Goal: Task Accomplishment & Management: Manage account settings

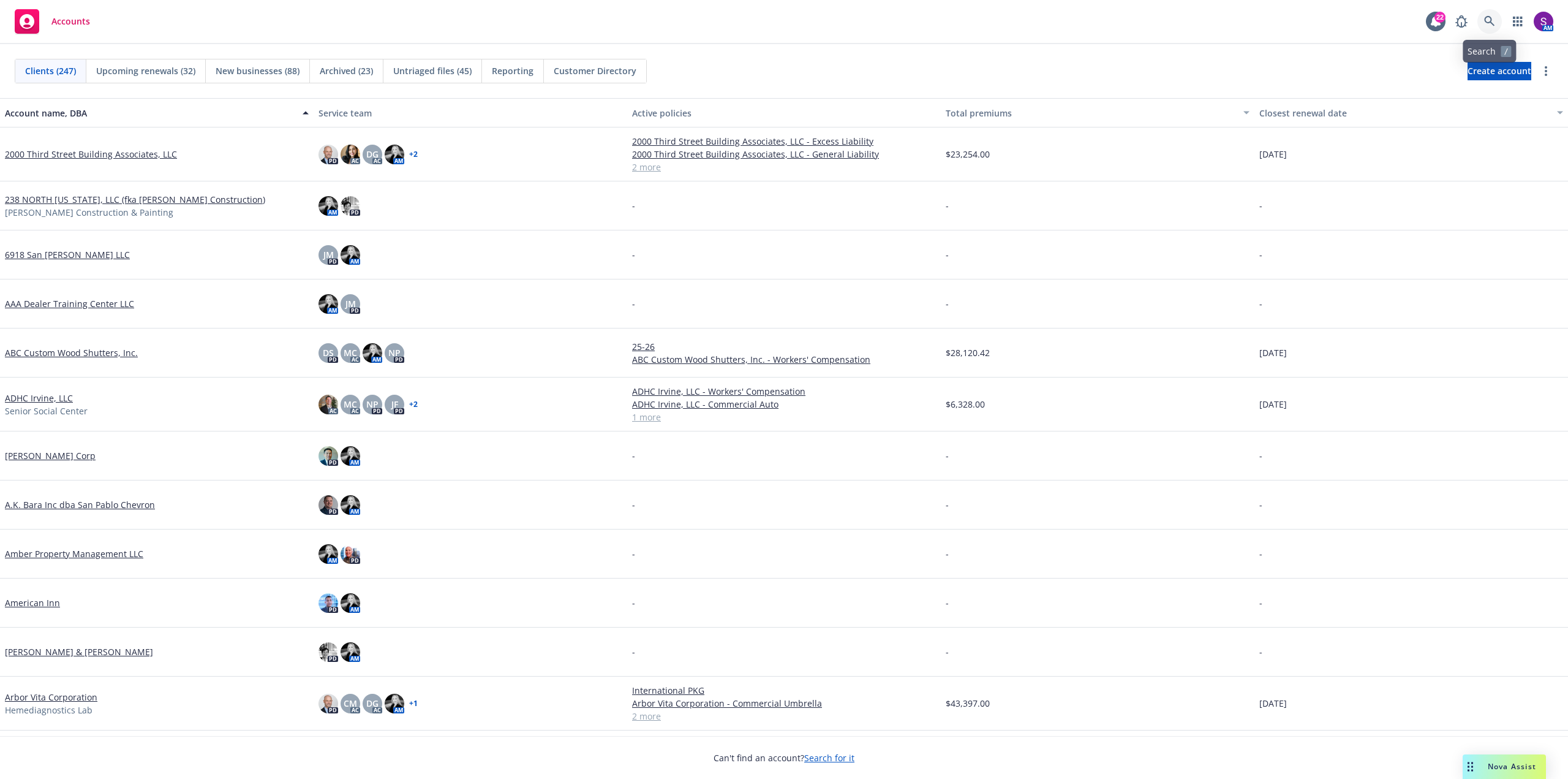
click at [1491, 21] on icon at bounding box center [1489, 21] width 10 height 10
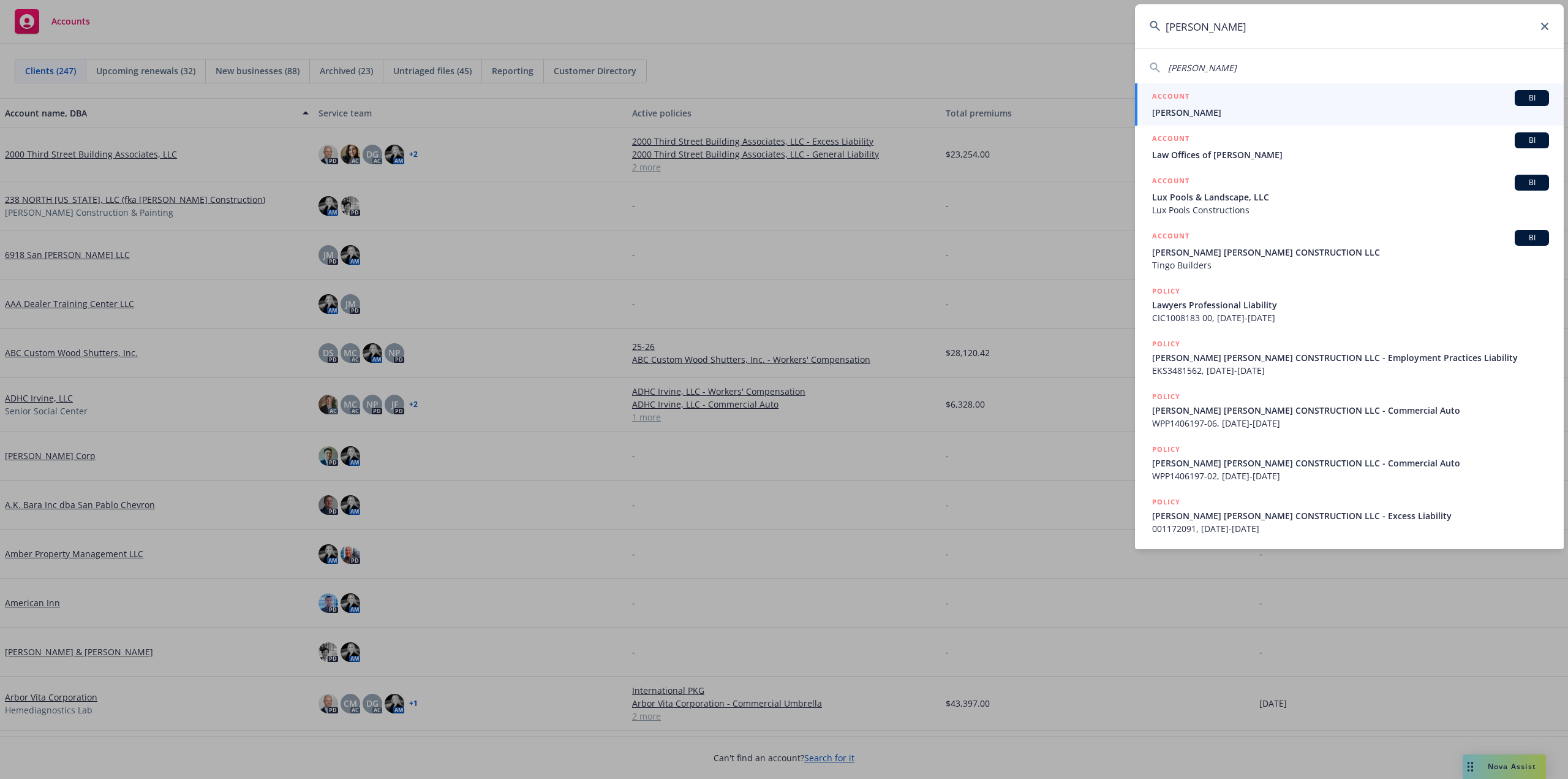
type input "[PERSON_NAME]"
click at [1177, 114] on span "[PERSON_NAME]" at bounding box center [1350, 112] width 397 height 13
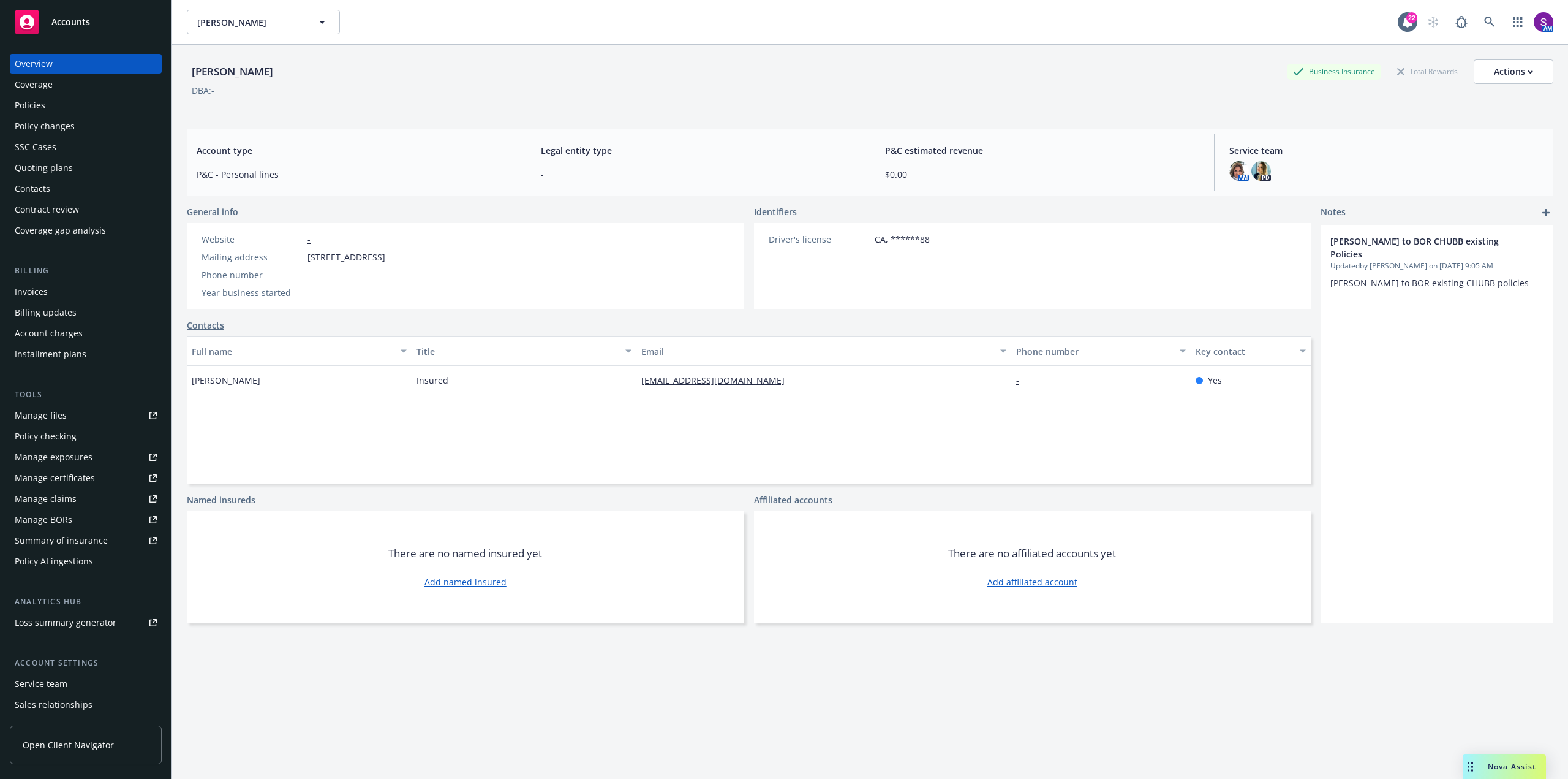
click at [42, 292] on div "Invoices" at bounding box center [31, 292] width 33 height 19
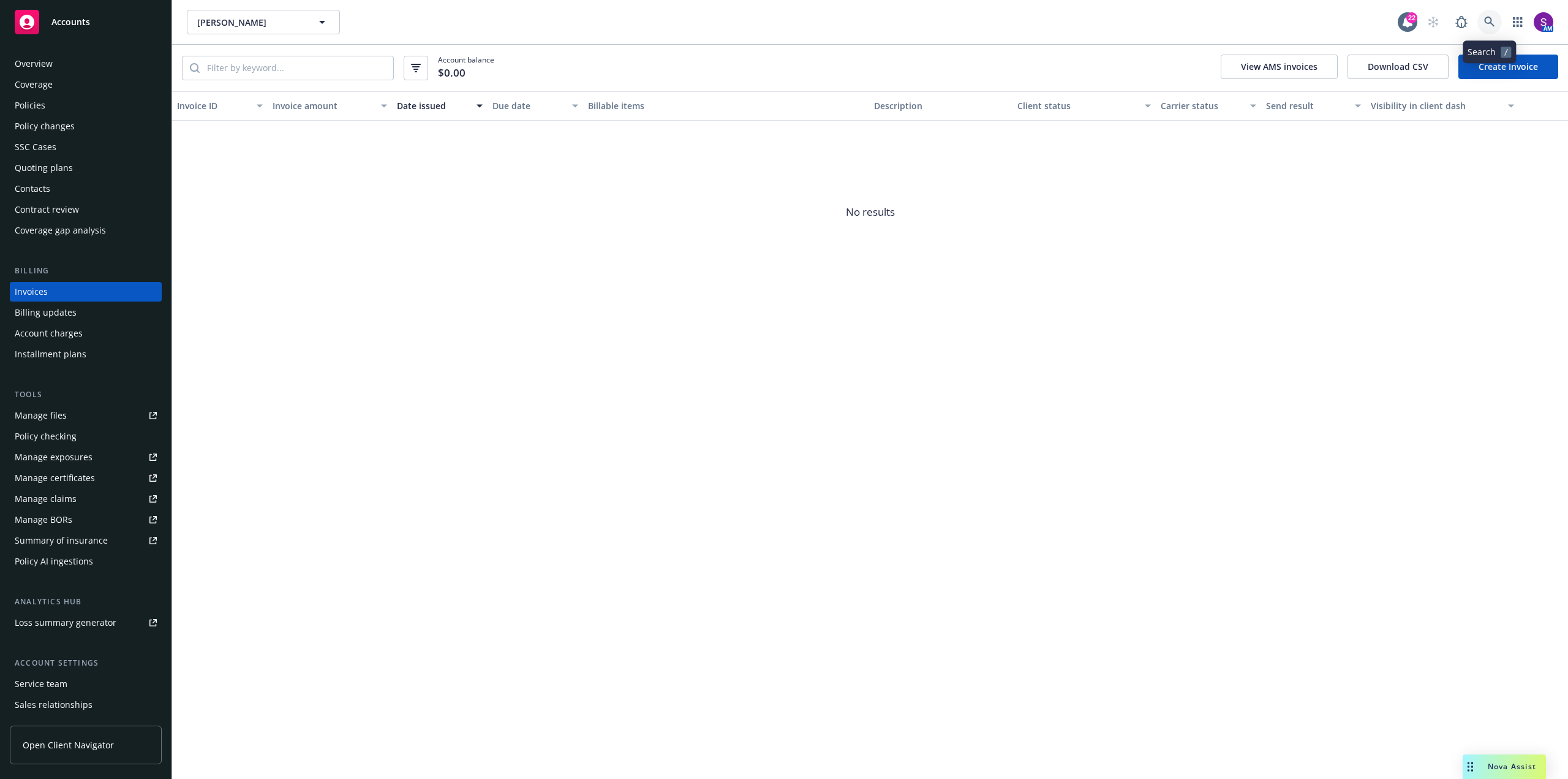
click at [1491, 23] on icon at bounding box center [1489, 21] width 10 height 10
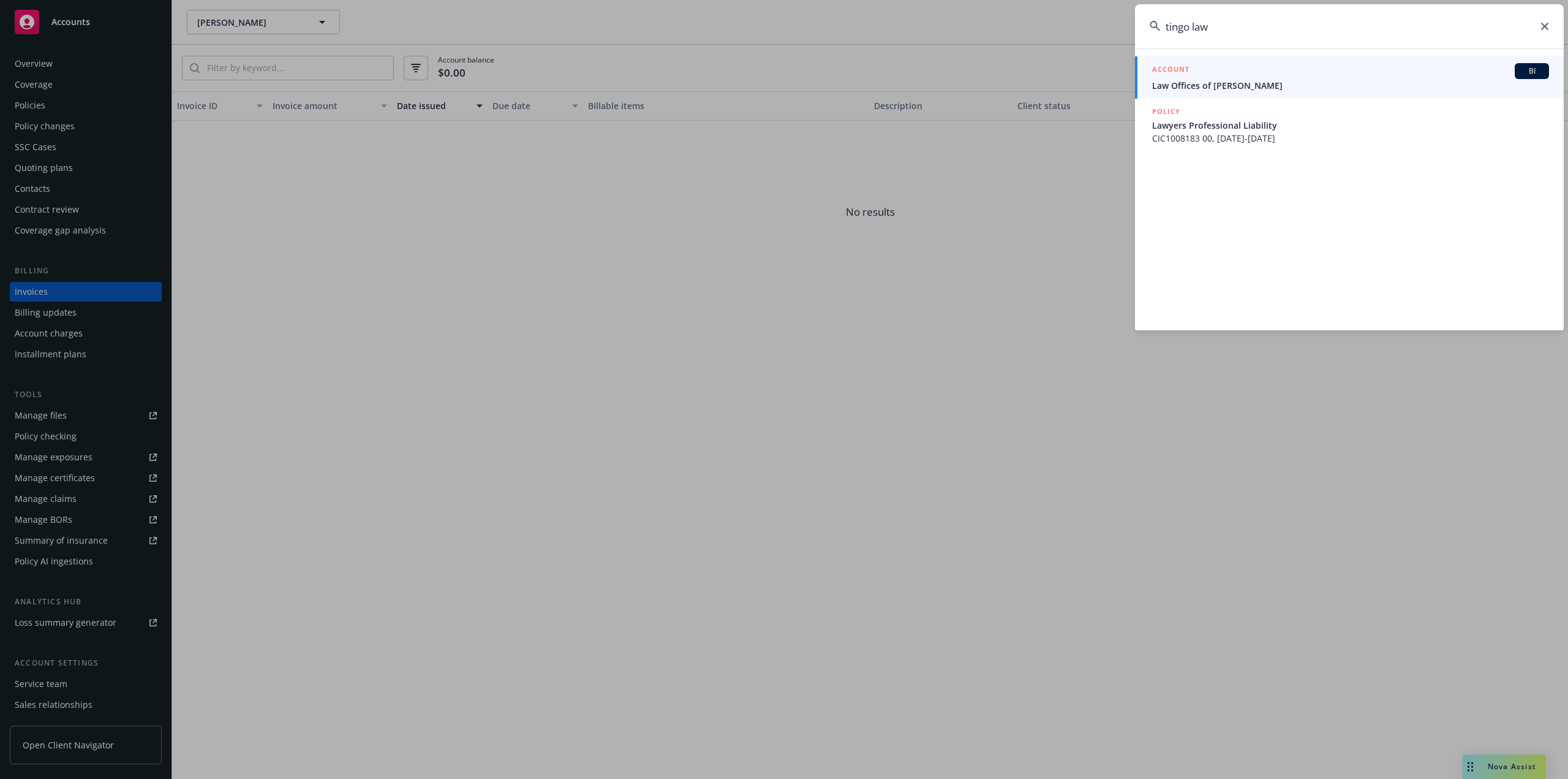
type input "tingo law"
click at [1251, 75] on div "ACCOUNT BI" at bounding box center [1350, 71] width 397 height 16
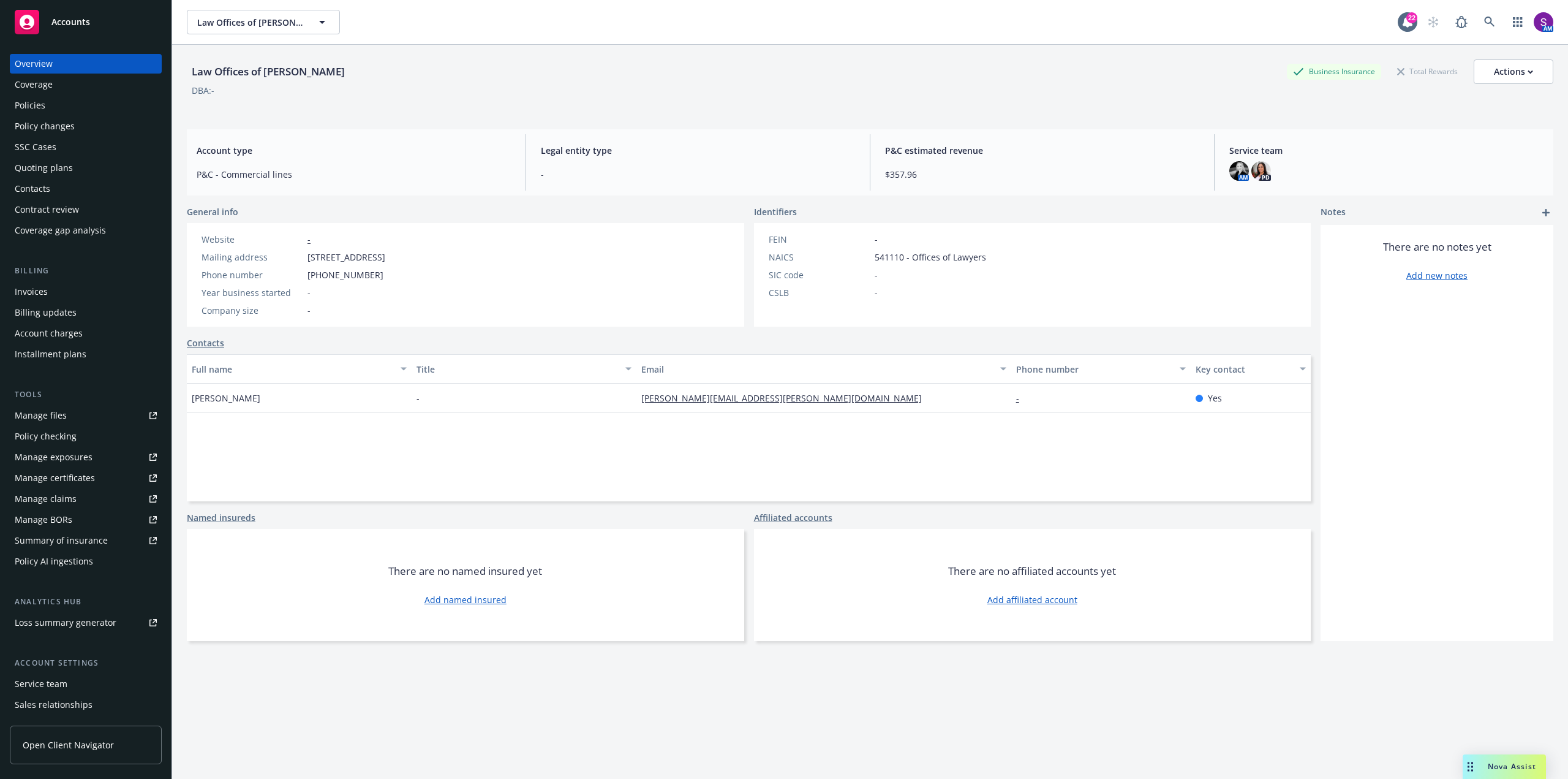
click at [41, 111] on div "Policies" at bounding box center [30, 105] width 31 height 19
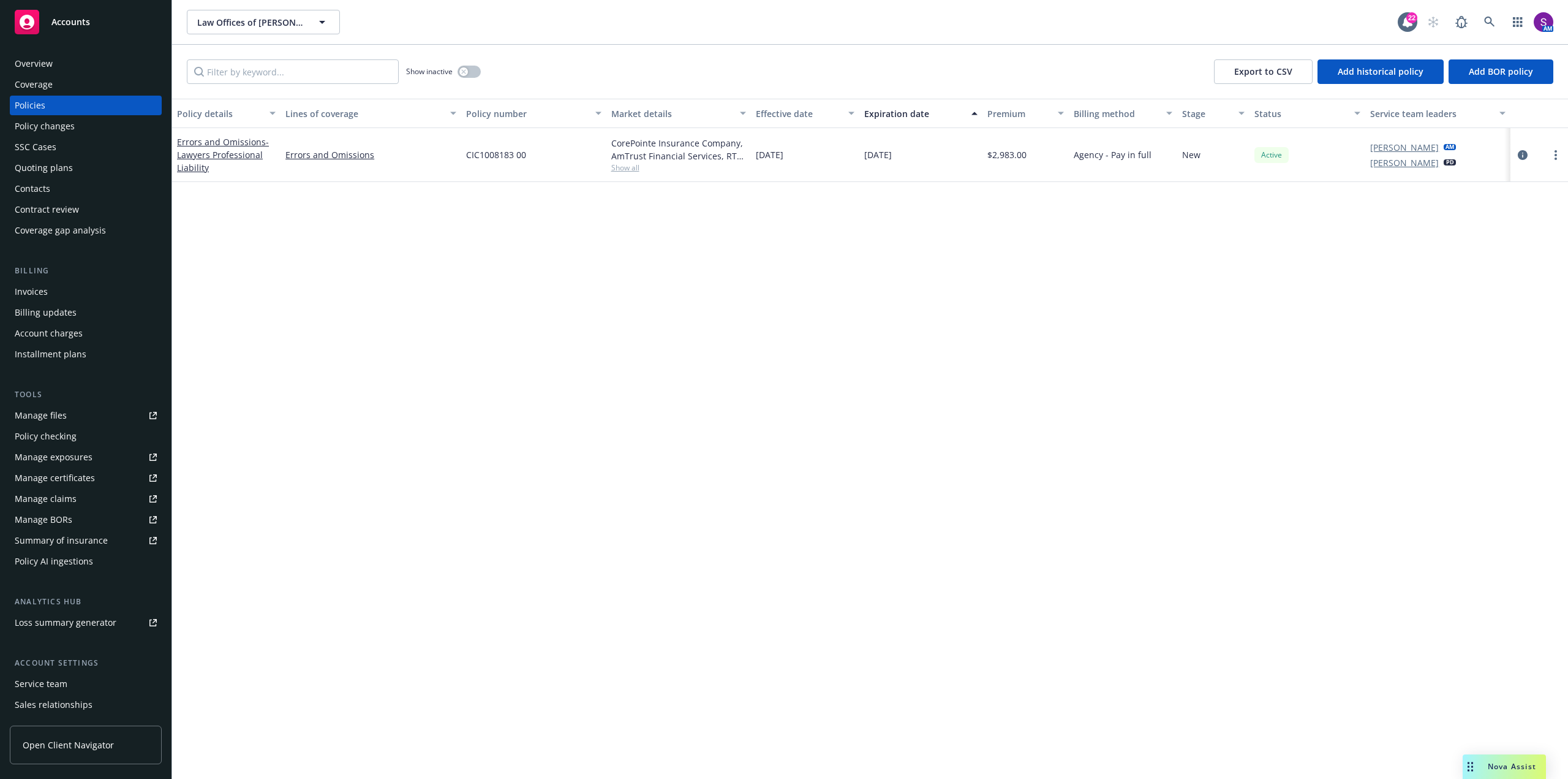
click at [51, 292] on div "Invoices" at bounding box center [86, 292] width 142 height 19
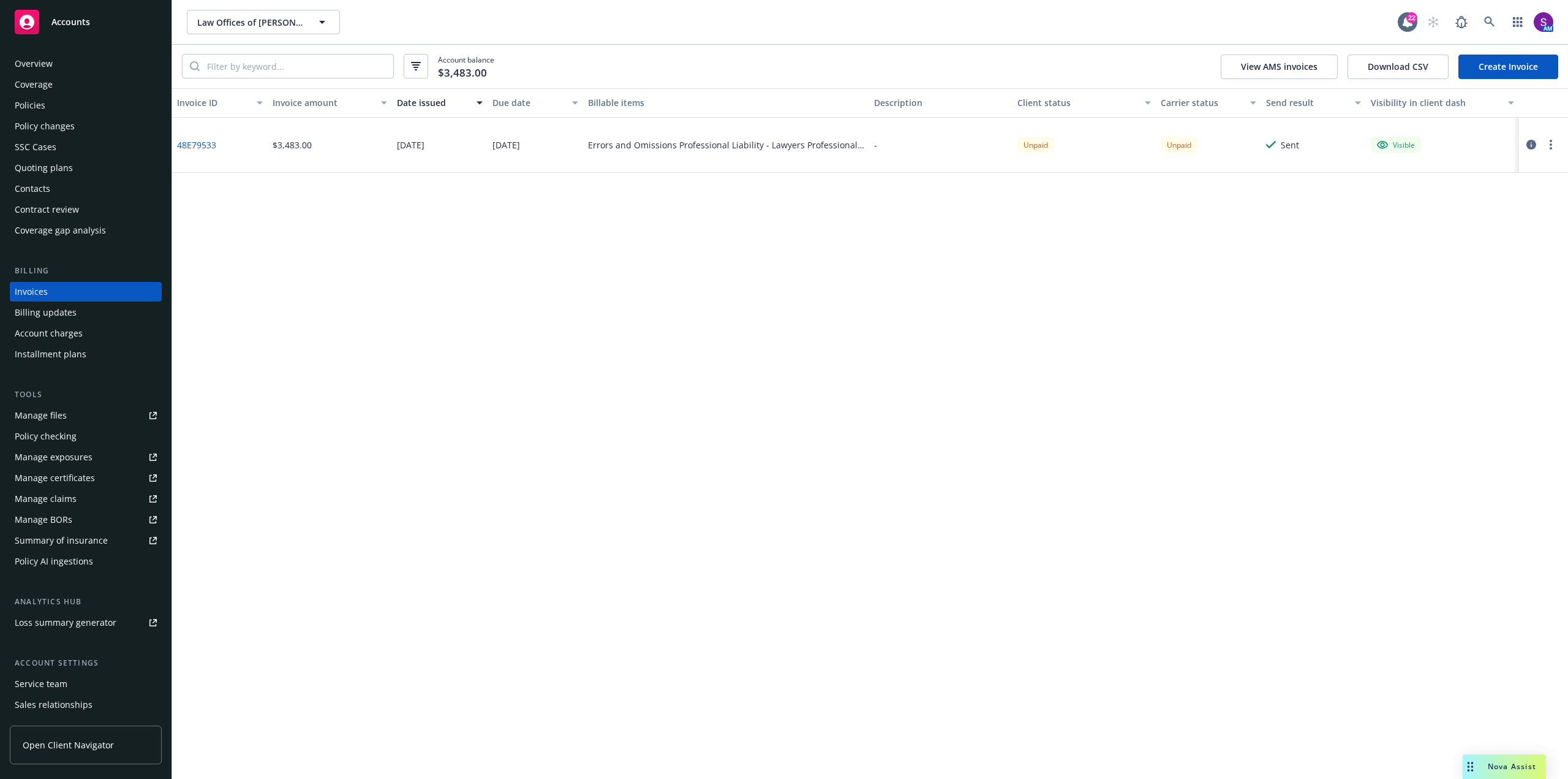
click at [1527, 146] on icon "button" at bounding box center [1531, 144] width 10 height 10
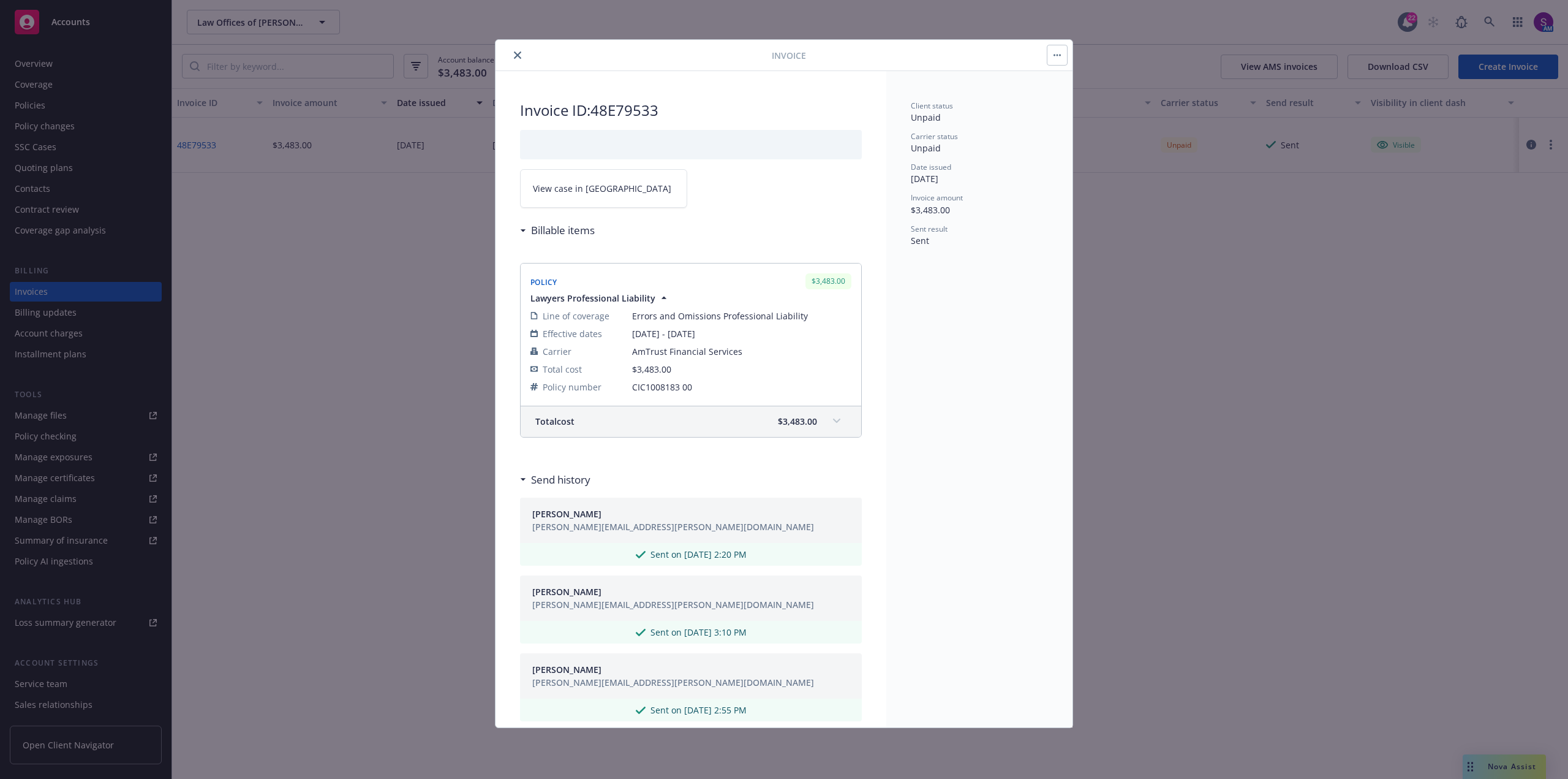
click at [1056, 54] on icon "button" at bounding box center [1057, 55] width 7 height 3
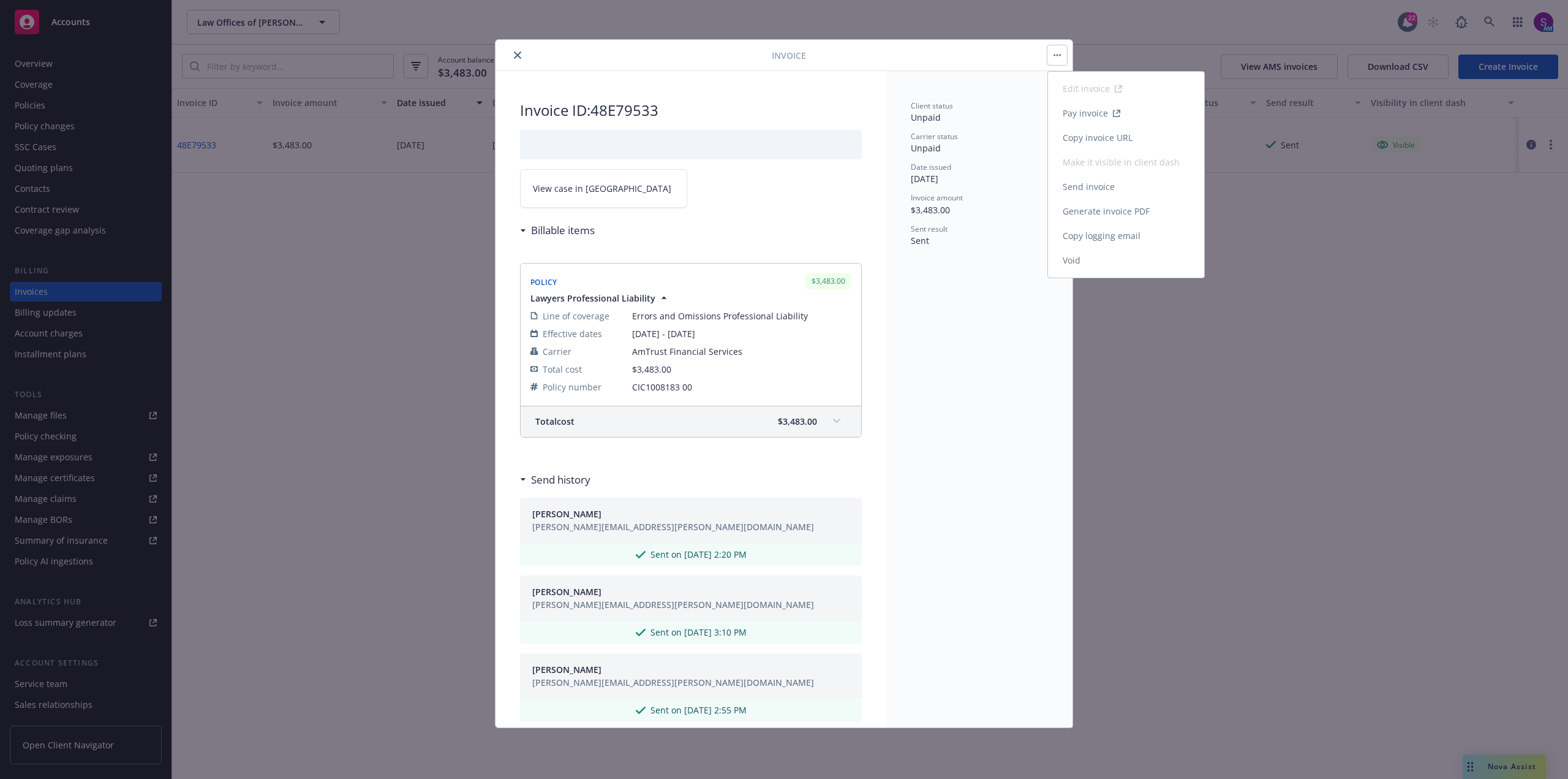
click at [1098, 186] on link "Send invoice" at bounding box center [1126, 187] width 156 height 25
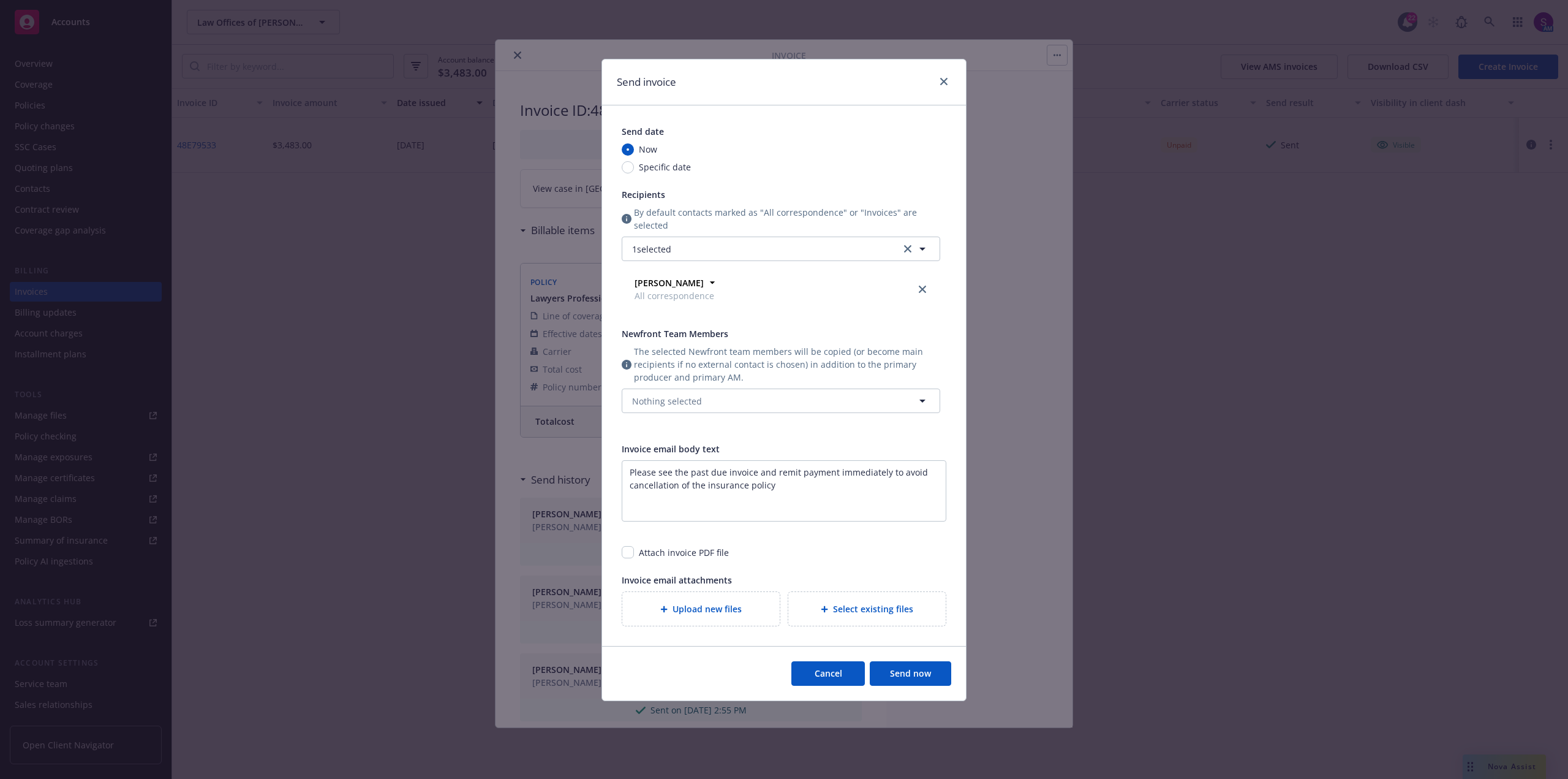
click at [909, 671] on button "Send now" at bounding box center [910, 674] width 81 height 25
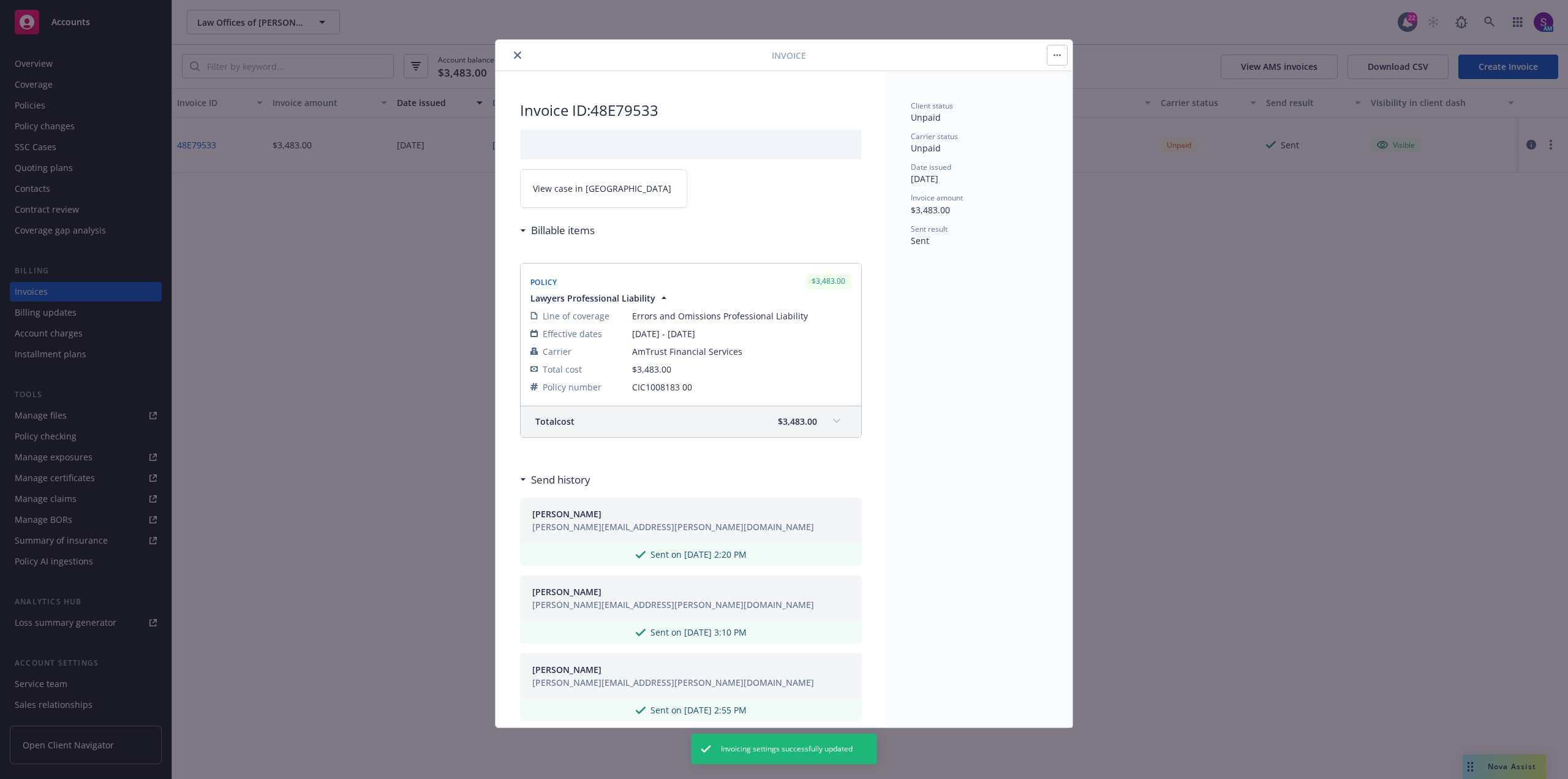
click at [522, 53] on button "close" at bounding box center [518, 55] width 15 height 15
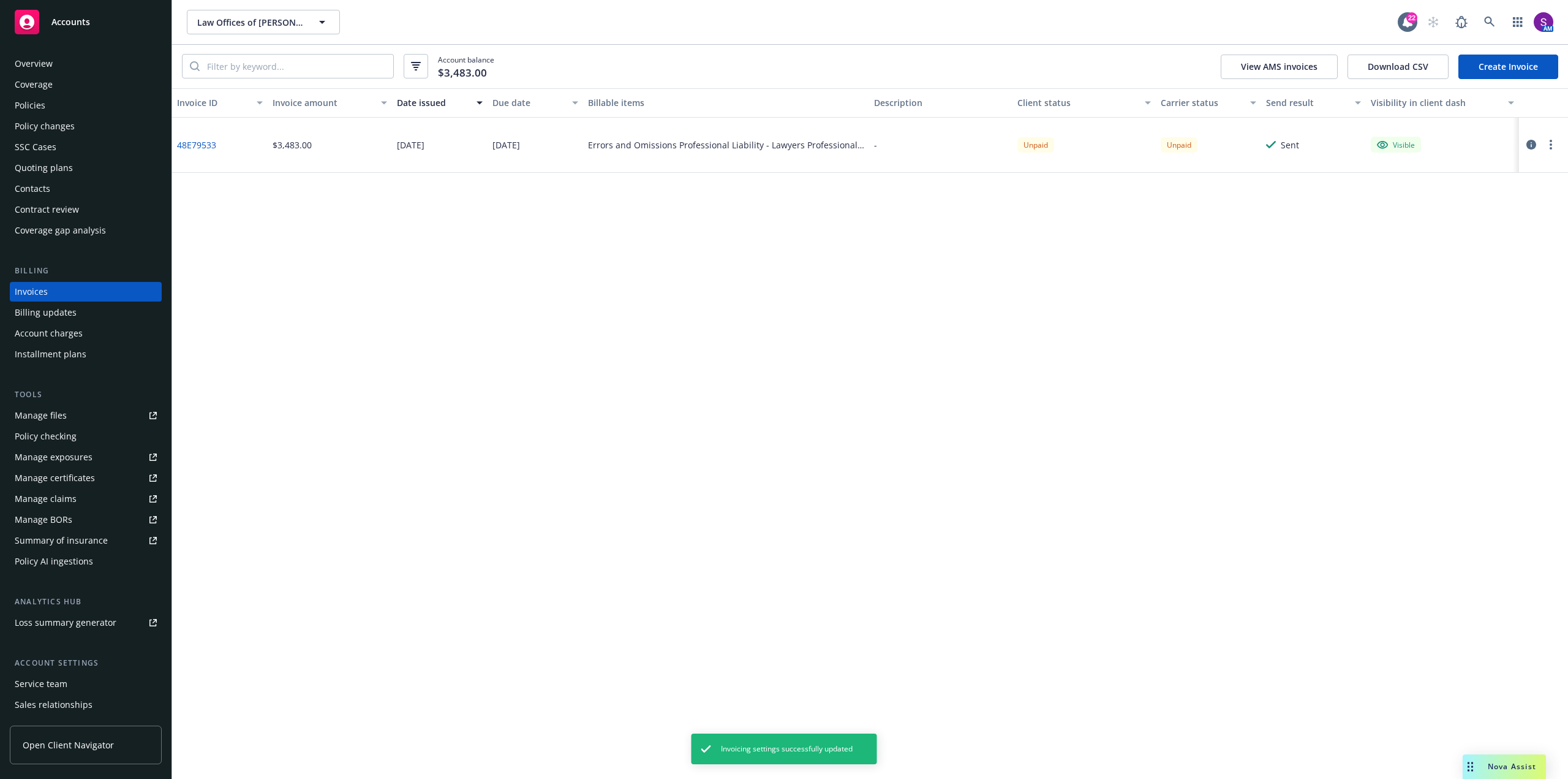
click at [51, 65] on div "Overview" at bounding box center [34, 64] width 38 height 19
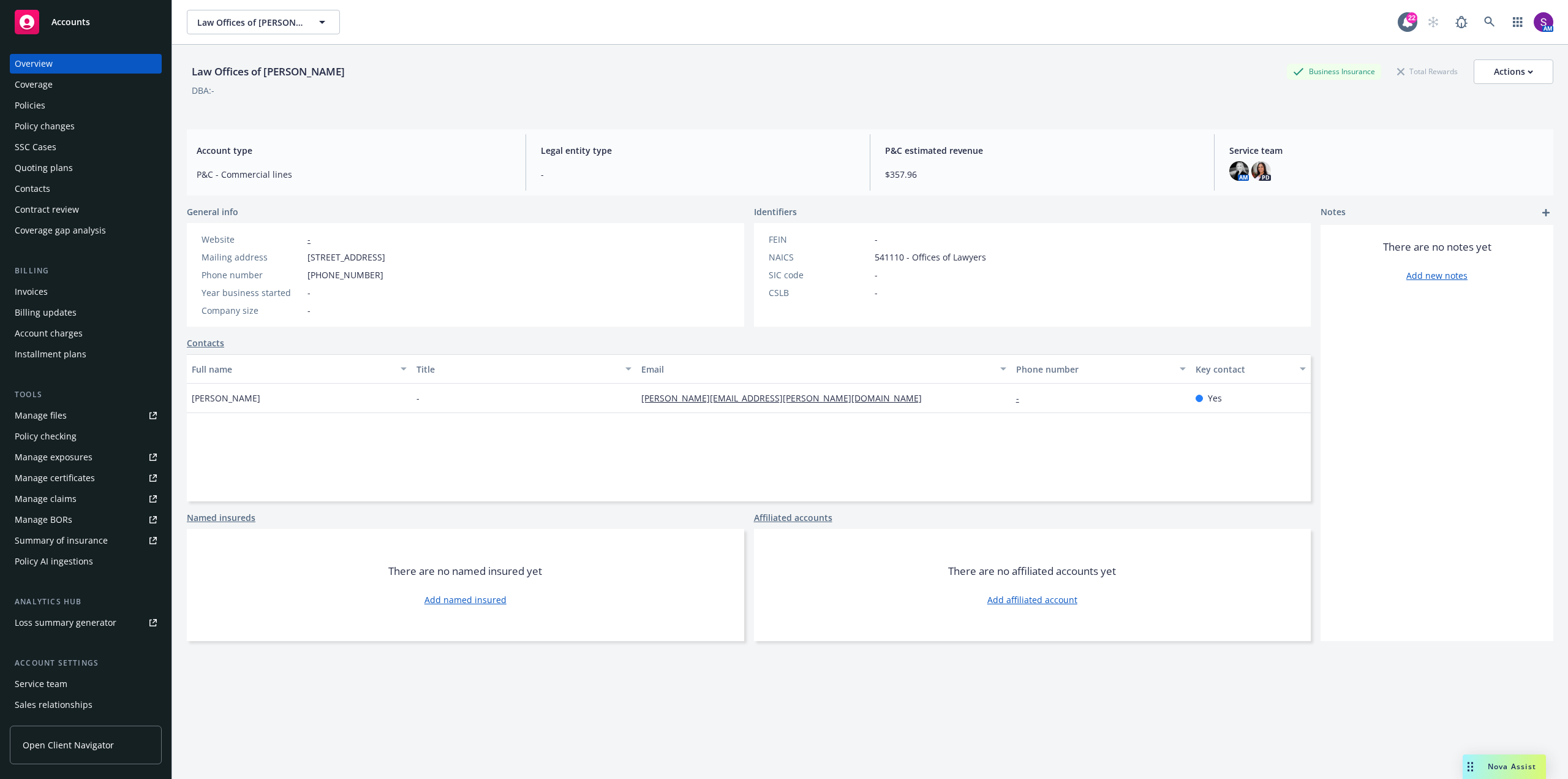
click at [199, 340] on link "Contacts" at bounding box center [206, 343] width 38 height 13
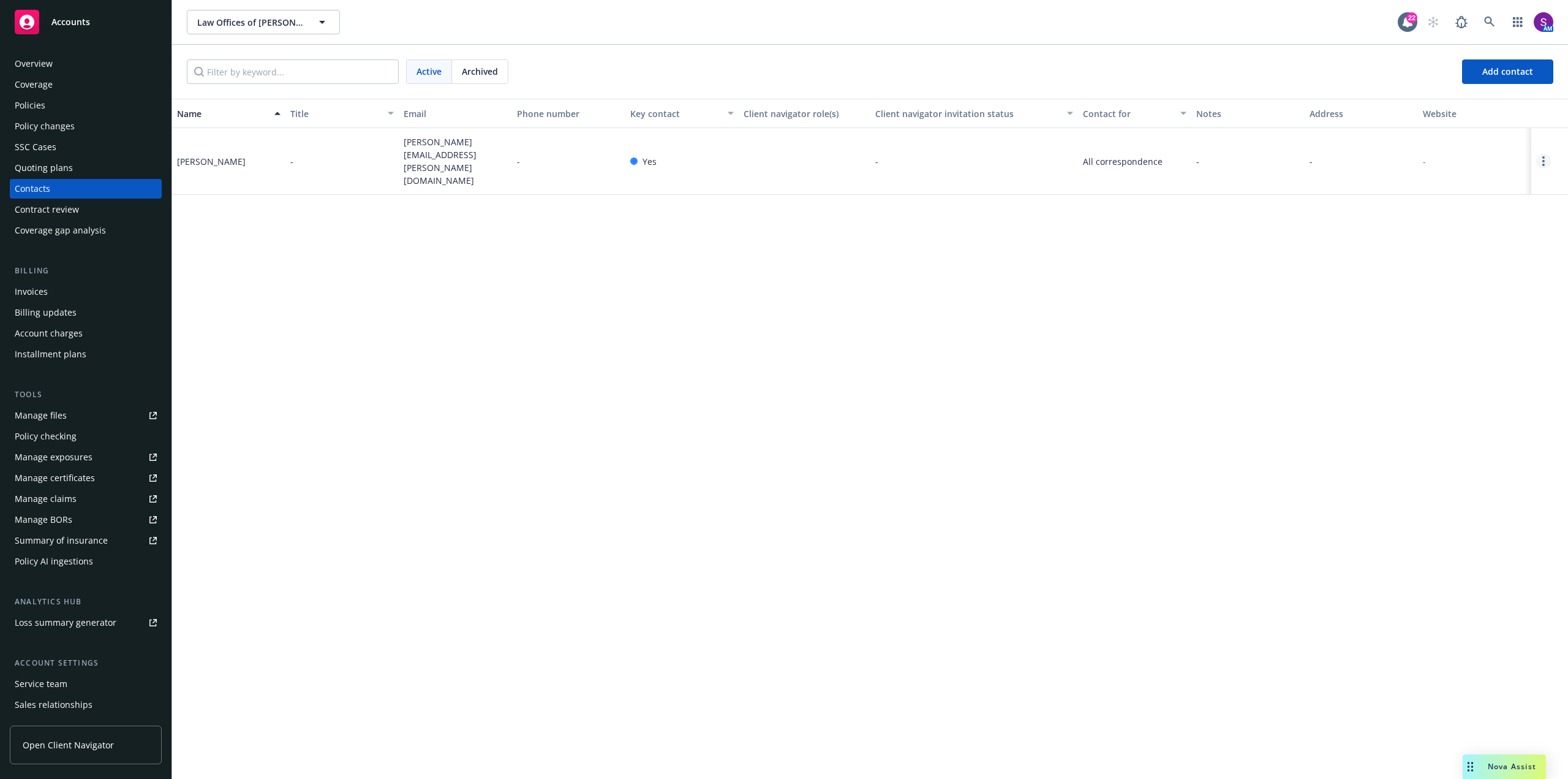
click at [1539, 154] on link "Open options" at bounding box center [1543, 161] width 15 height 15
click at [1457, 81] on link "Edit contact" at bounding box center [1465, 84] width 138 height 25
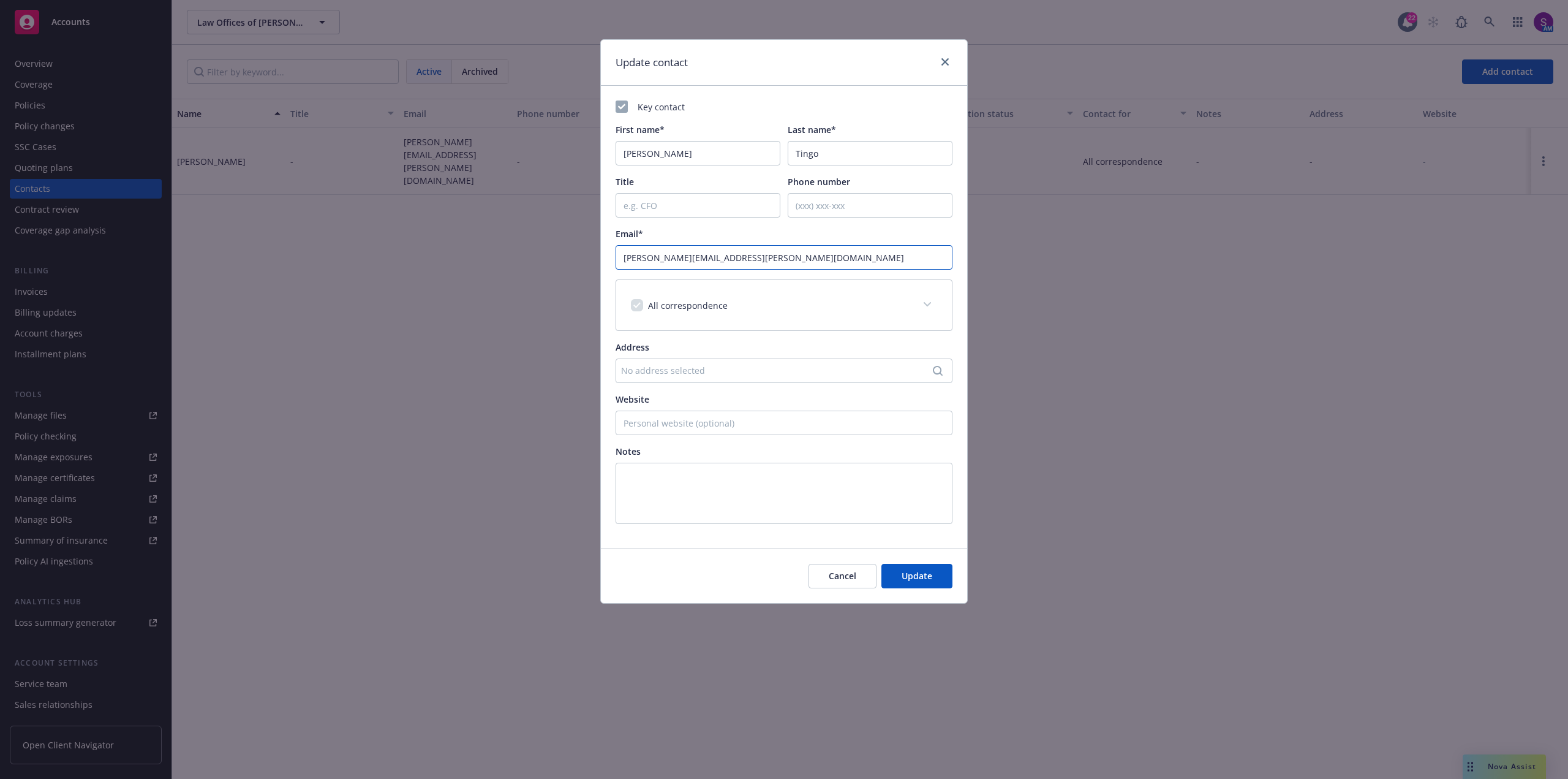
drag, startPoint x: 707, startPoint y: 262, endPoint x: 548, endPoint y: 268, distance: 159.1
click at [548, 268] on div "Update contact Key contact First name* [PERSON_NAME] Last name* [PERSON_NAME] T…" at bounding box center [784, 389] width 1568 height 779
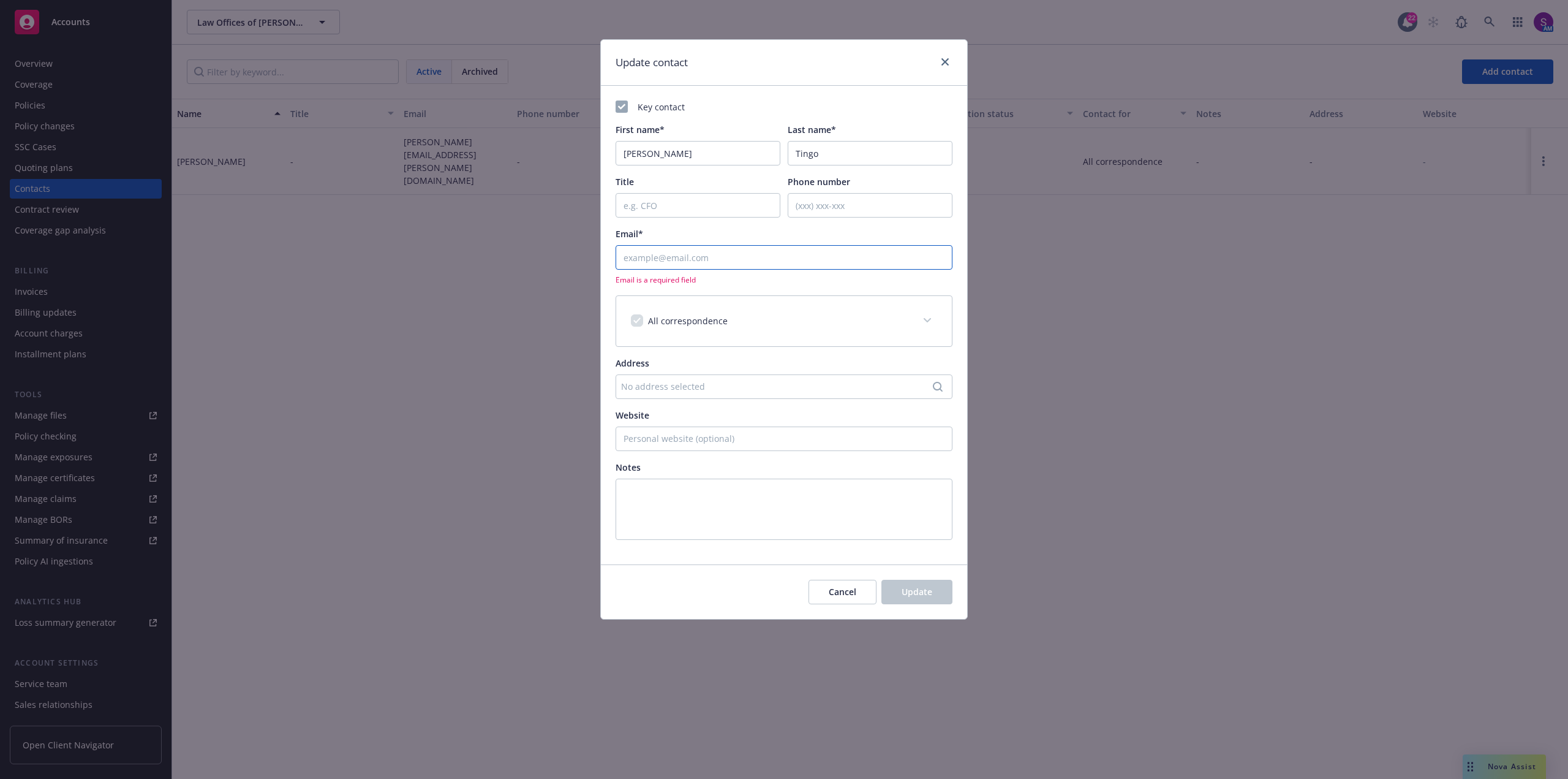
paste input "[EMAIL_ADDRESS][DOMAIN_NAME]"
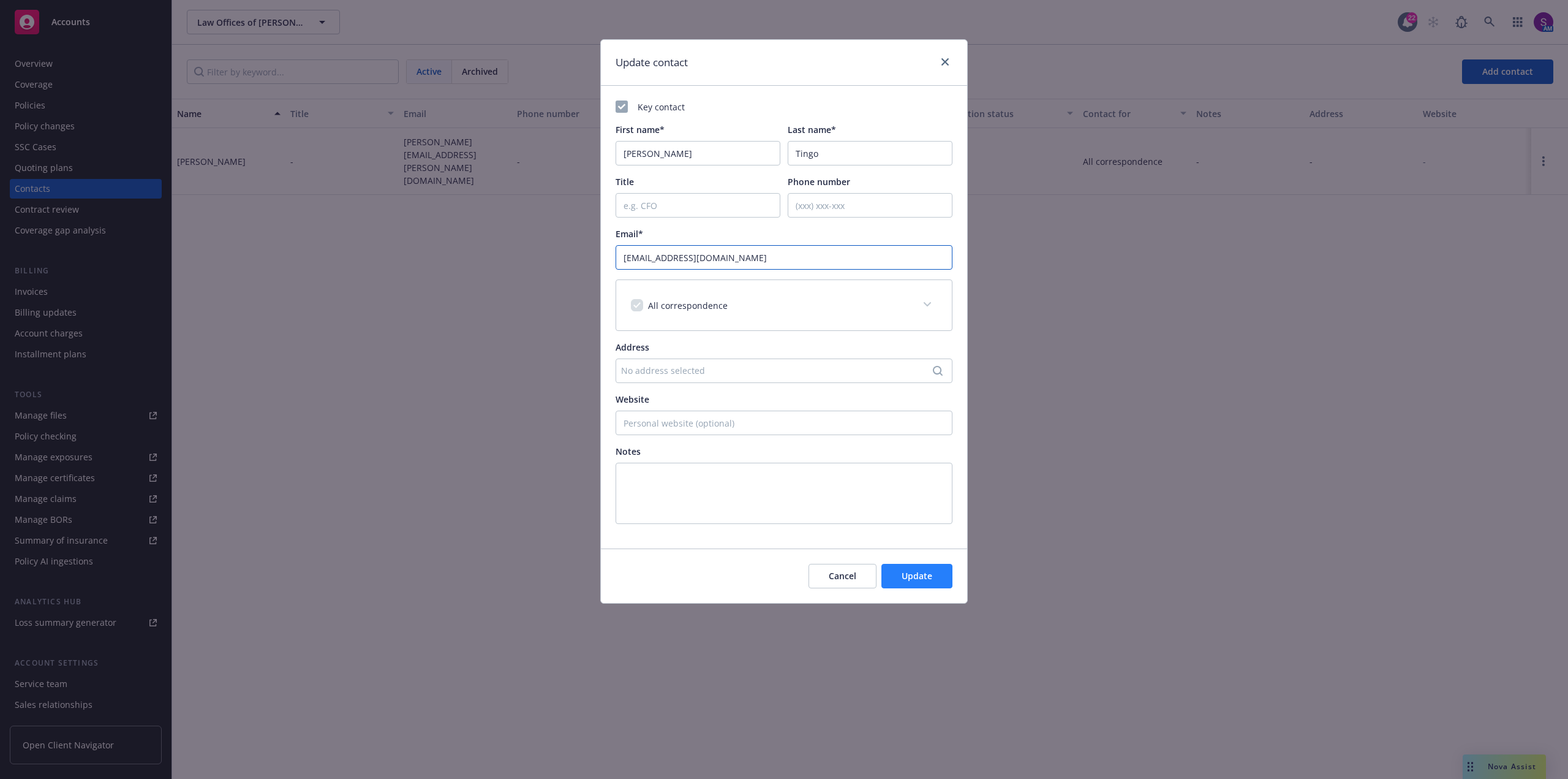
type input "[EMAIL_ADDRESS][DOMAIN_NAME]"
click at [919, 575] on span "Update" at bounding box center [917, 576] width 31 height 12
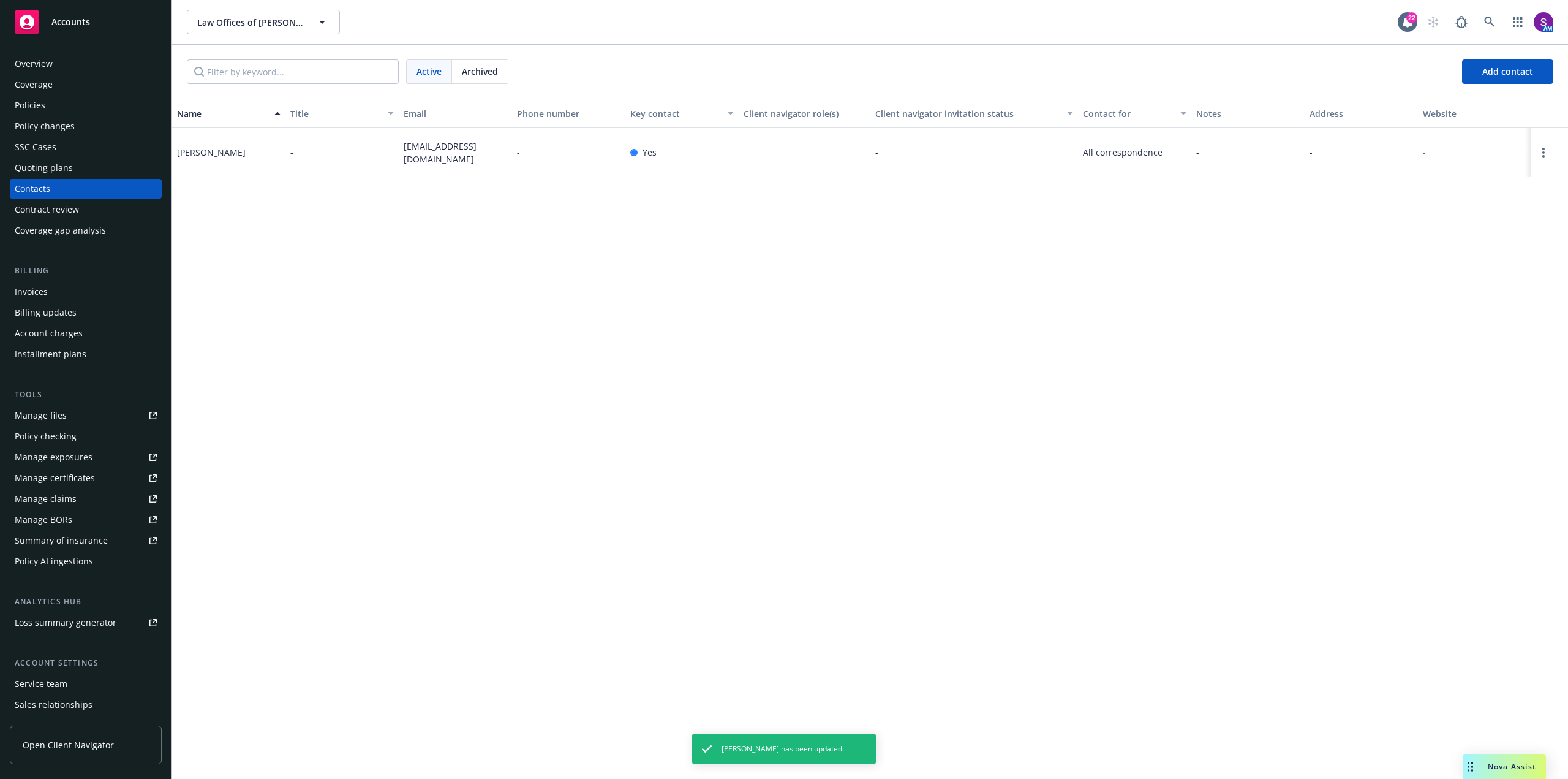
click at [52, 290] on div "Invoices" at bounding box center [86, 292] width 142 height 19
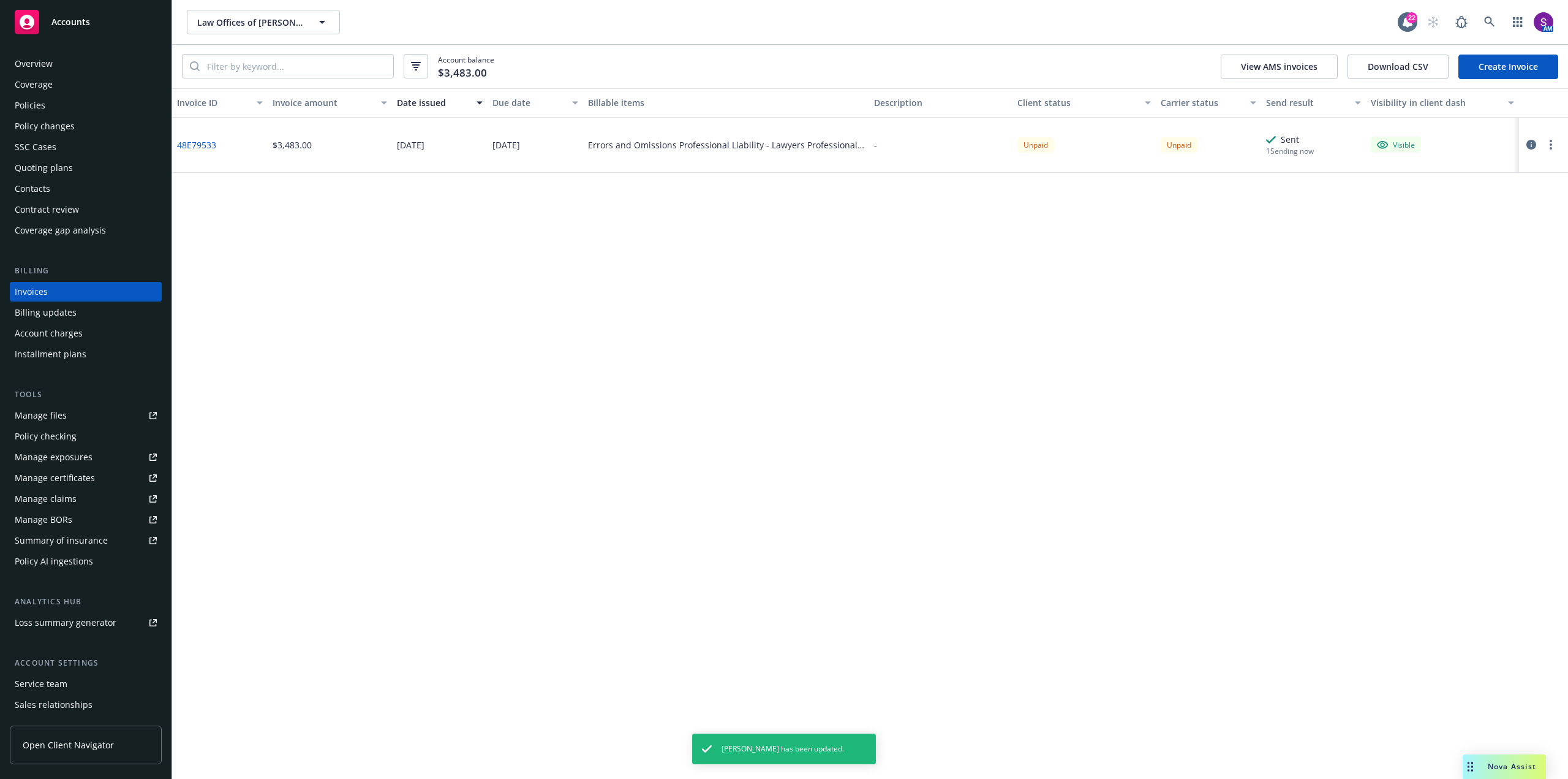
click at [1530, 144] on icon "button" at bounding box center [1531, 144] width 10 height 10
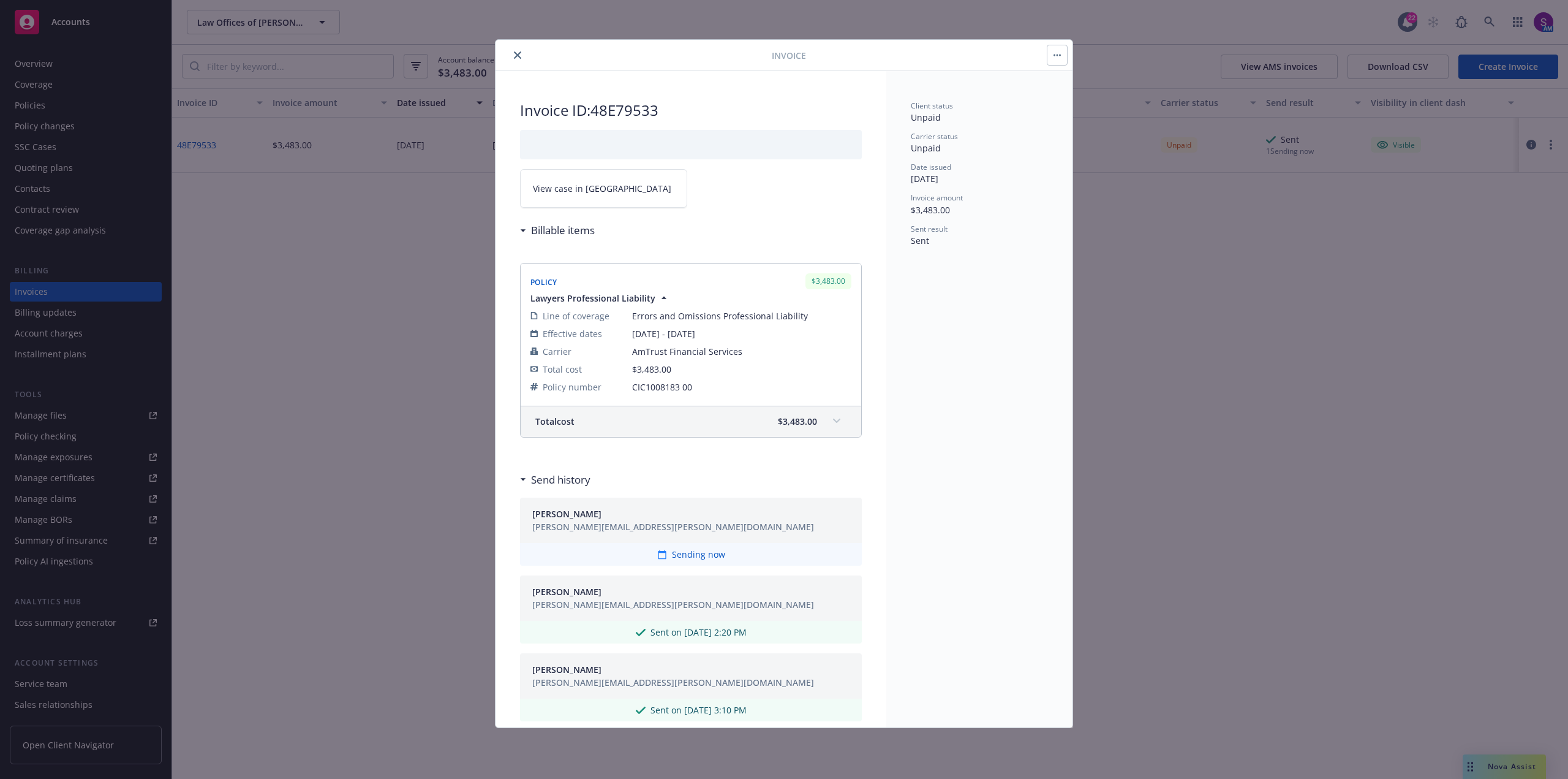
click at [517, 50] on button "close" at bounding box center [518, 55] width 15 height 15
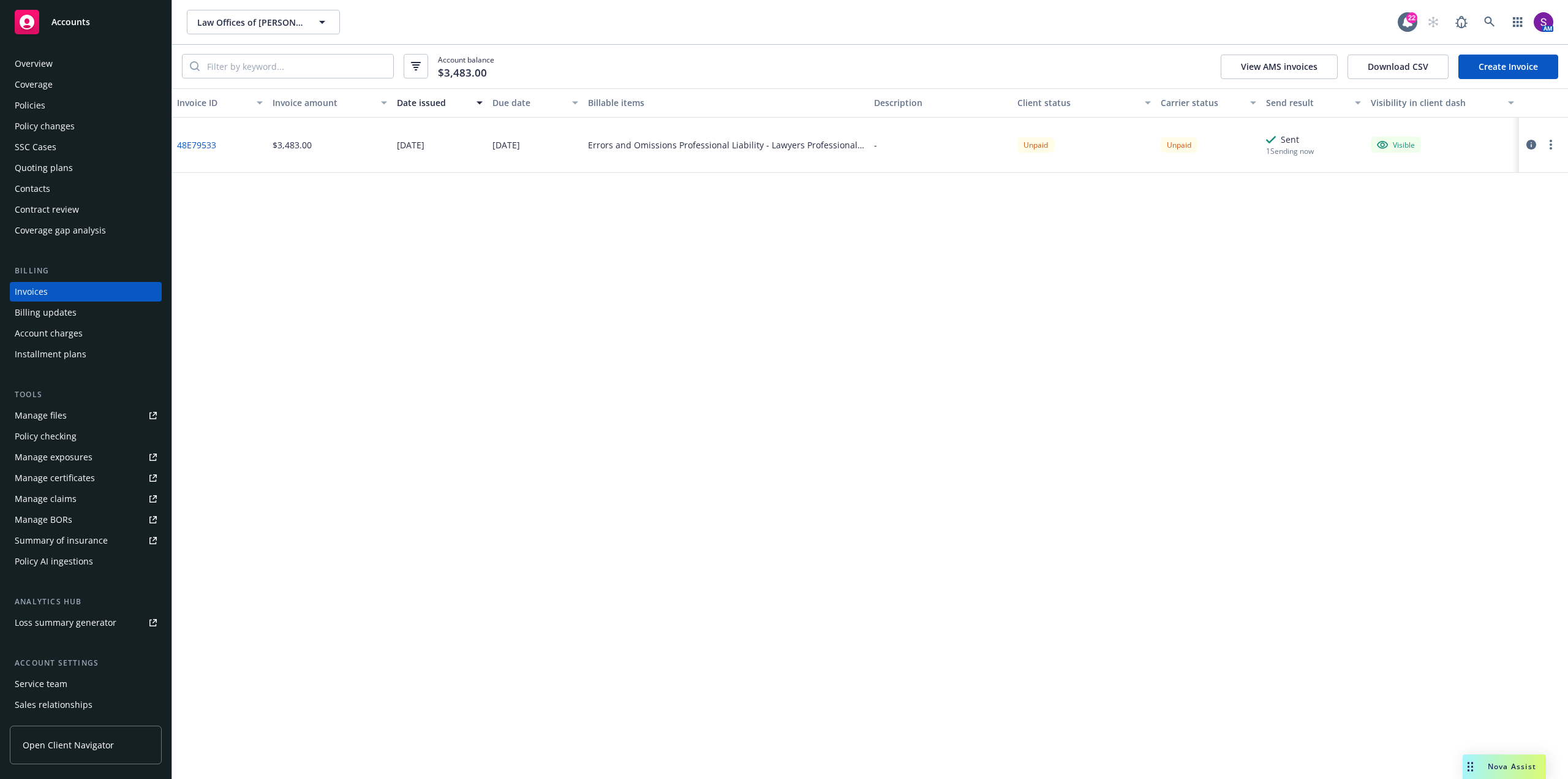
click at [1529, 144] on icon "button" at bounding box center [1531, 144] width 10 height 10
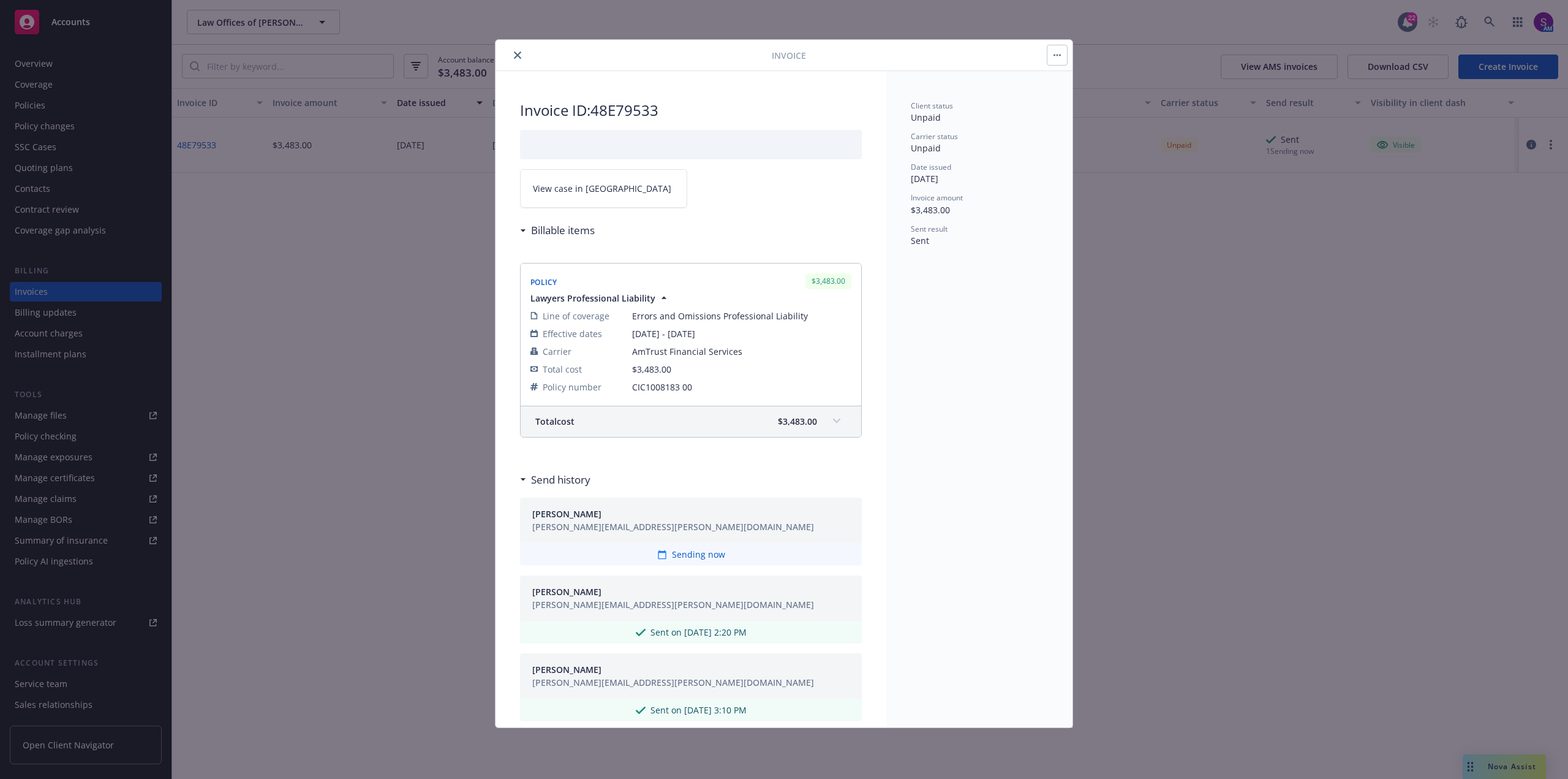
click at [1063, 59] on button "button" at bounding box center [1057, 55] width 19 height 19
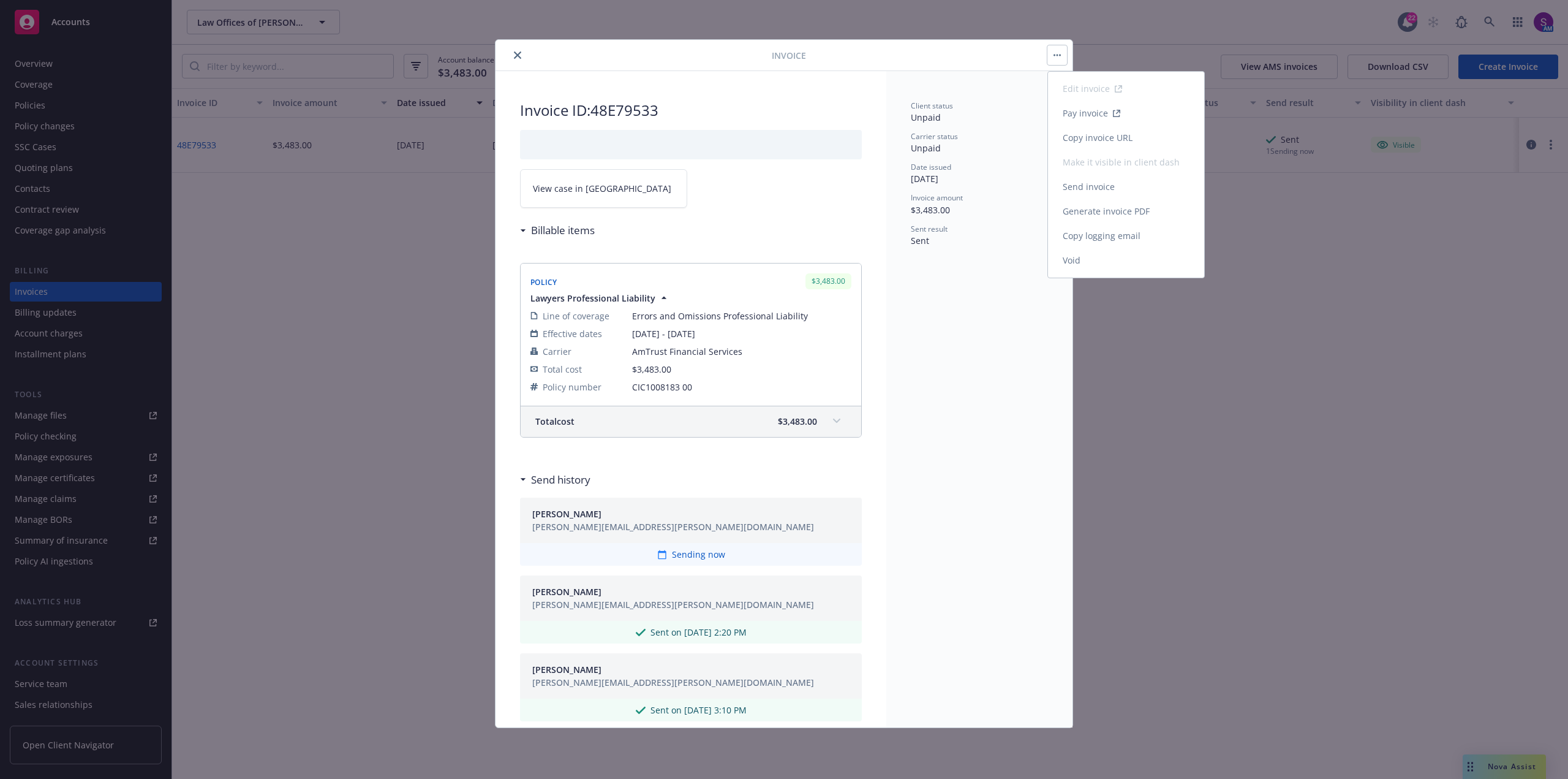
click at [1085, 188] on link "Send invoice" at bounding box center [1126, 187] width 156 height 25
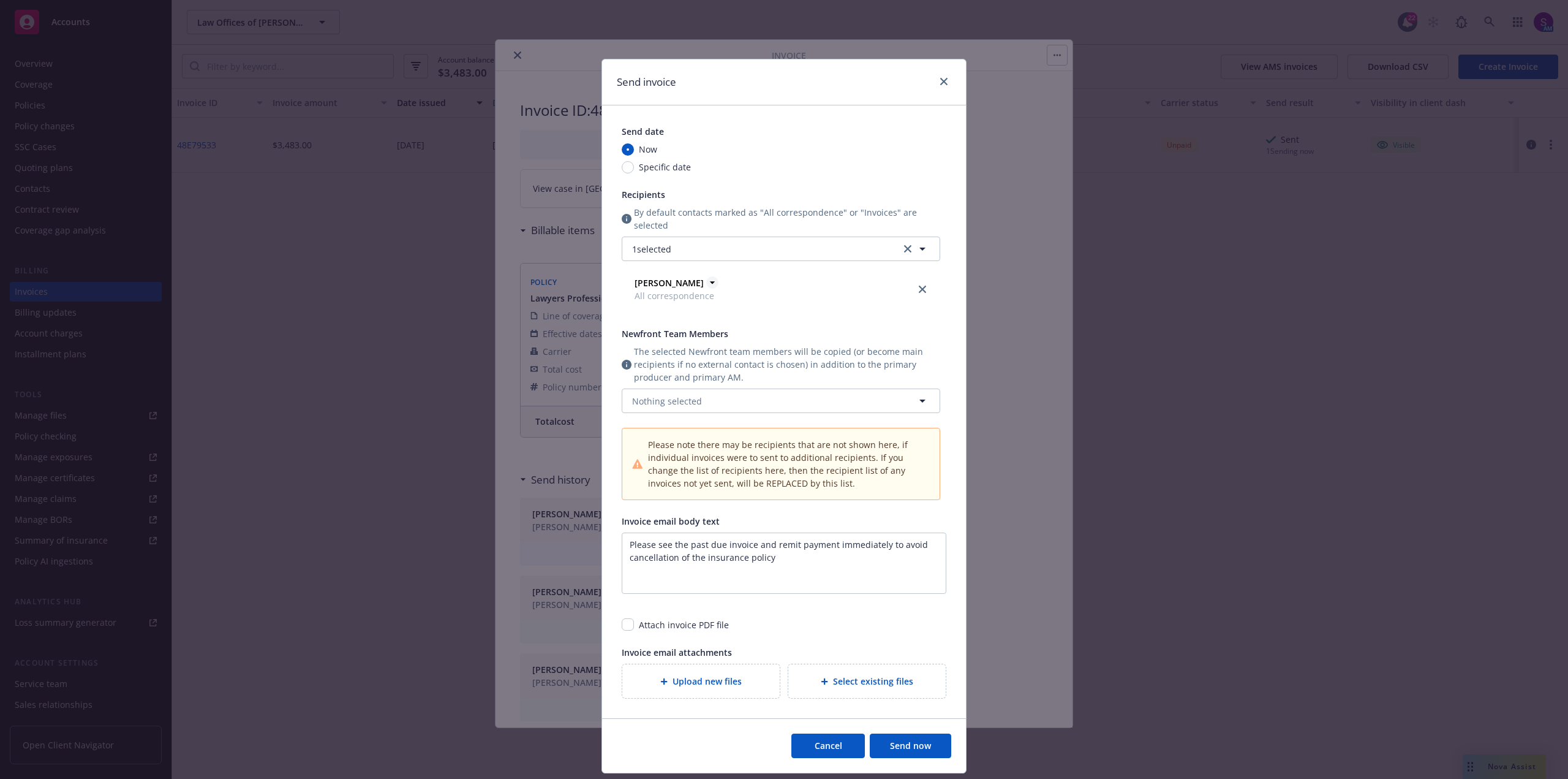
click at [706, 287] on icon at bounding box center [712, 282] width 12 height 12
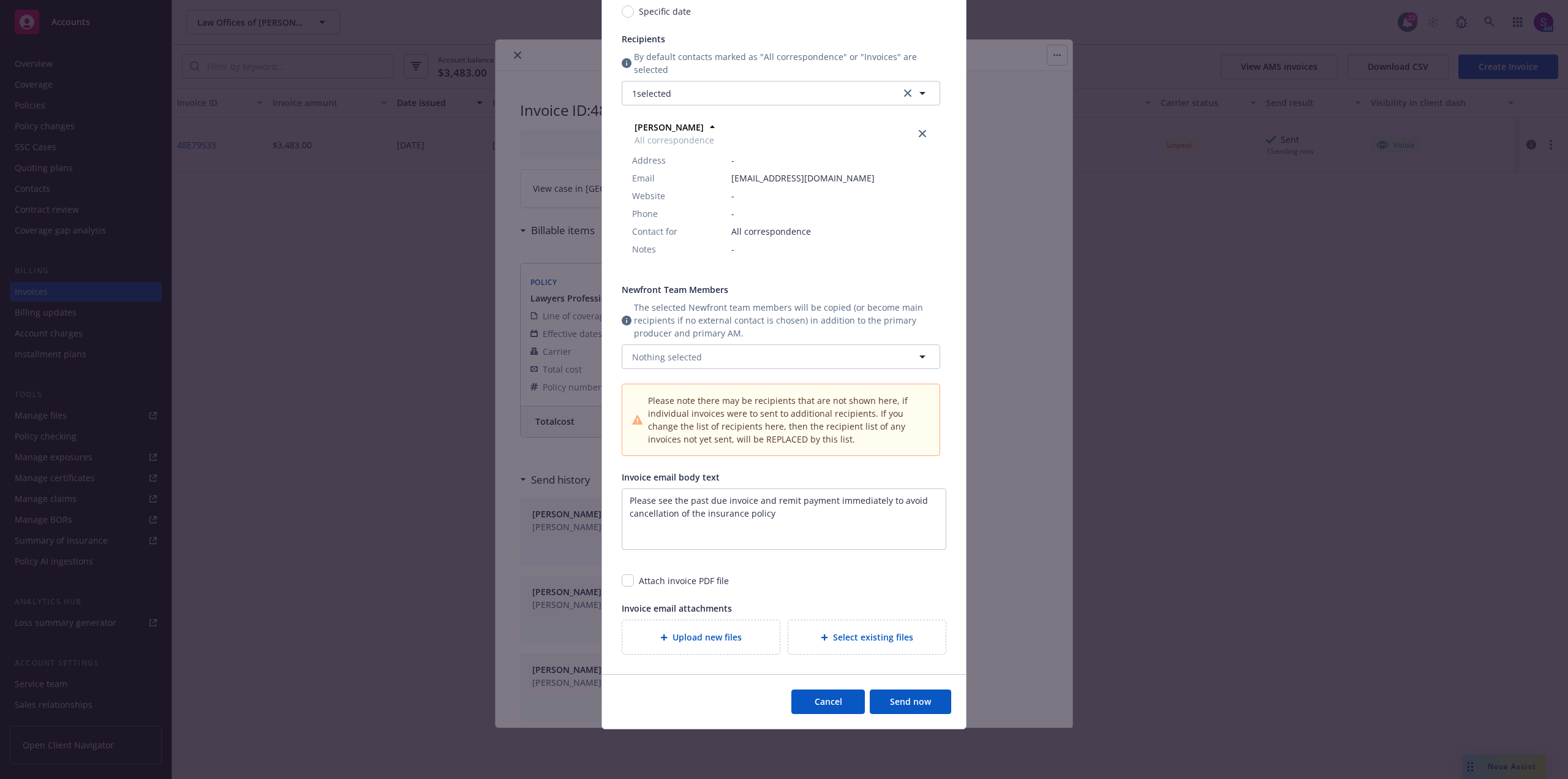
scroll to position [165, 0]
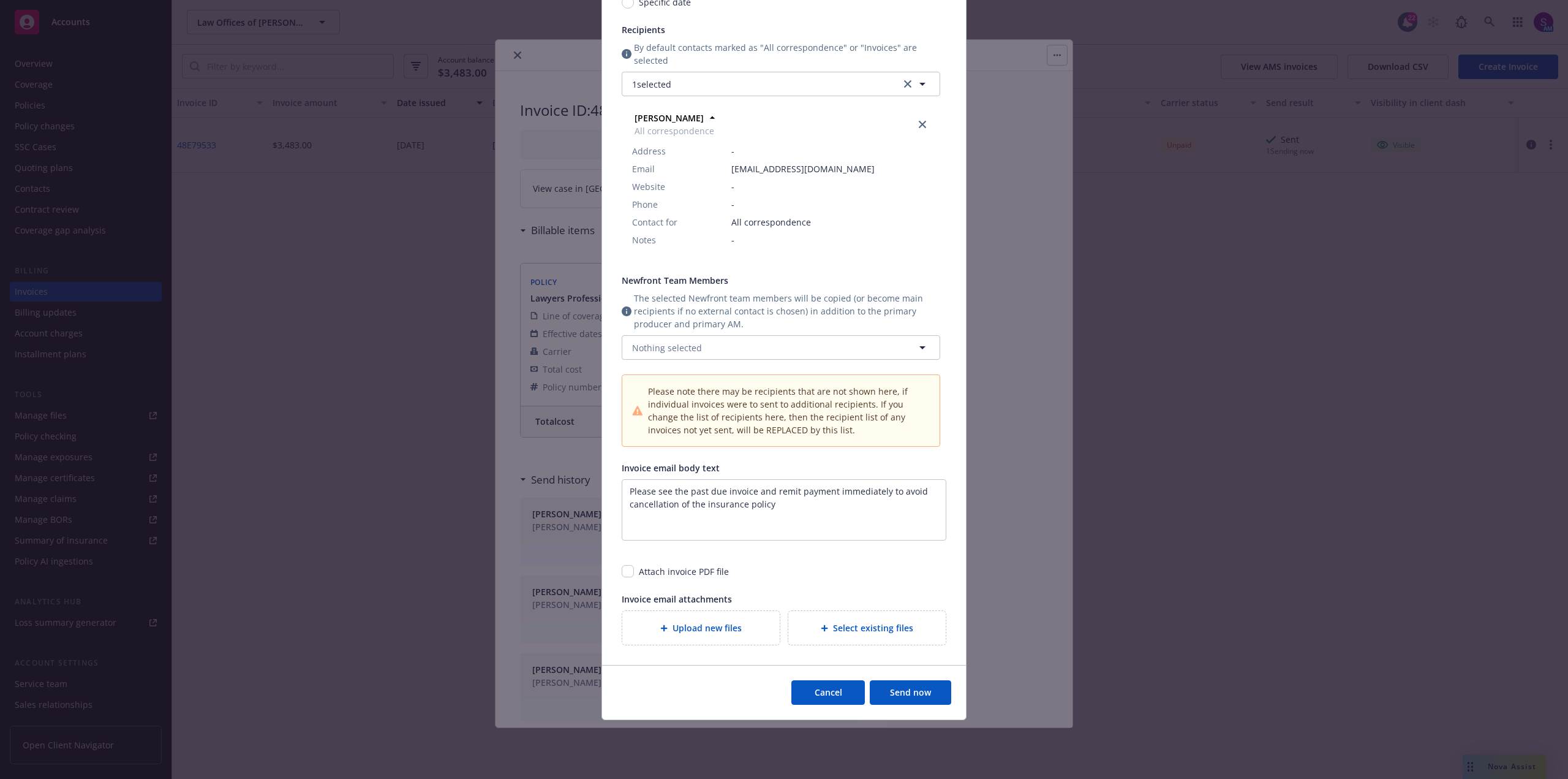
click at [914, 694] on button "Send now" at bounding box center [910, 693] width 81 height 25
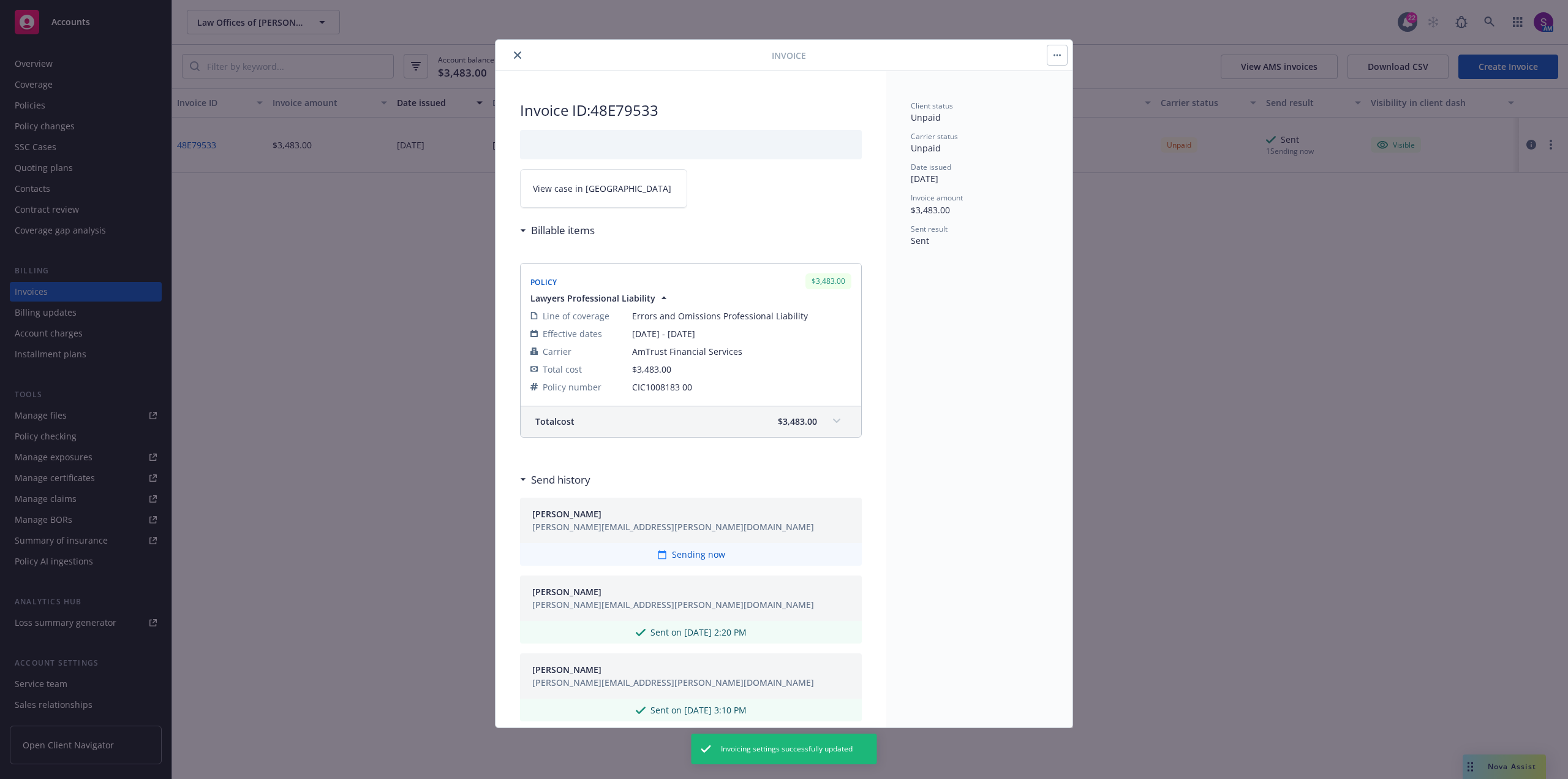
click at [517, 57] on icon "close" at bounding box center [517, 55] width 7 height 7
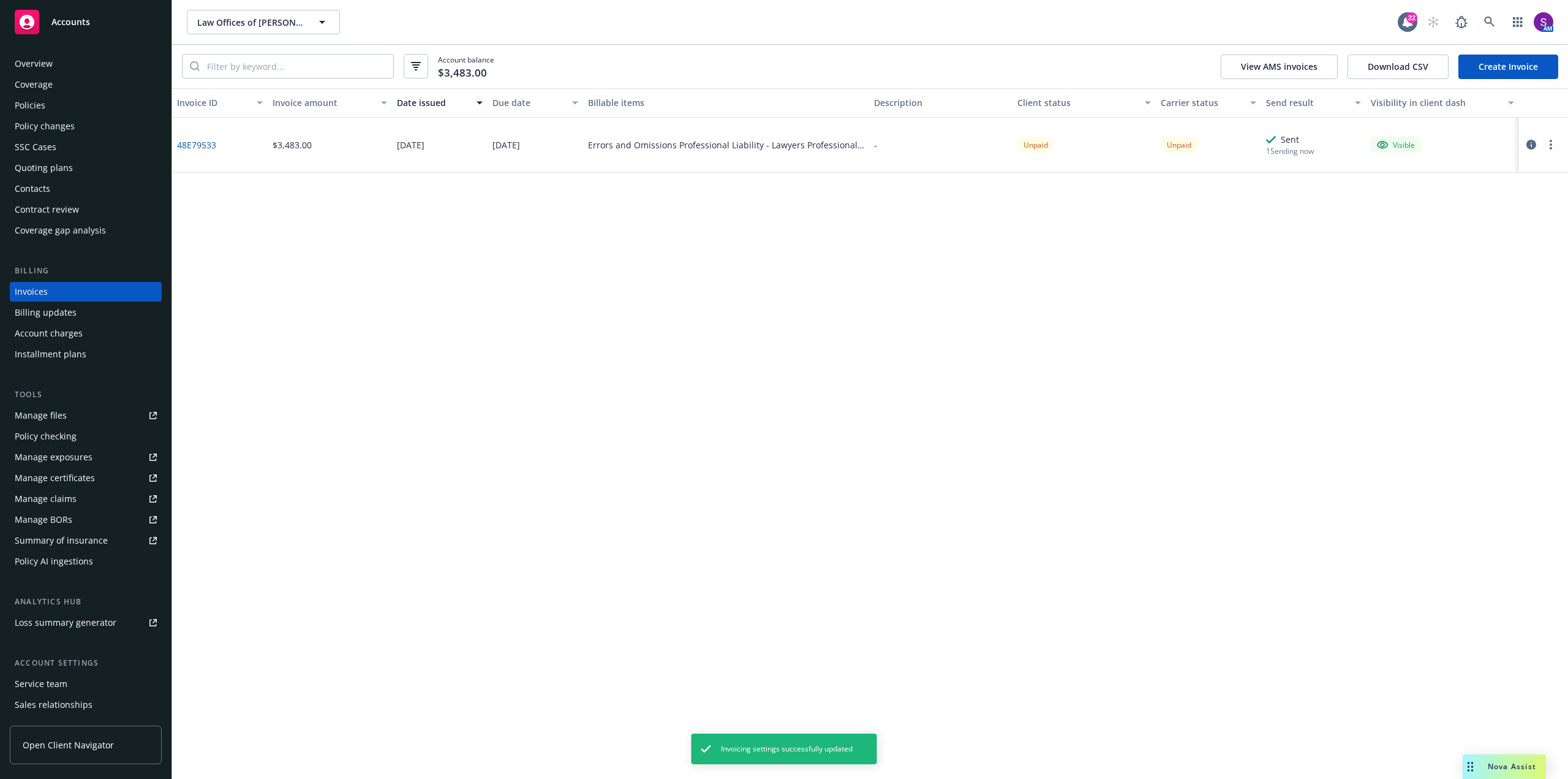
click at [214, 146] on link "48E79533" at bounding box center [197, 145] width 39 height 13
click at [1553, 146] on button "button" at bounding box center [1550, 144] width 15 height 15
click at [1439, 225] on link "Copy invoice URL" at bounding box center [1480, 219] width 156 height 25
